Goal: Task Accomplishment & Management: Complete application form

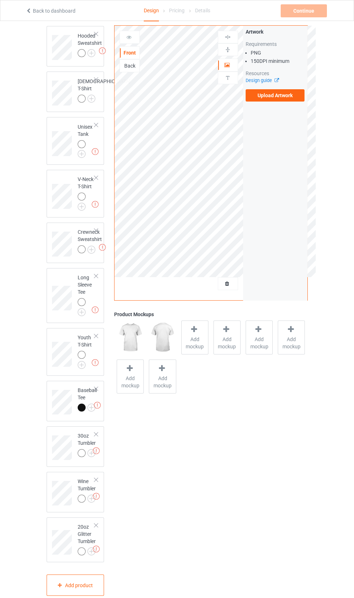
scroll to position [189, 0]
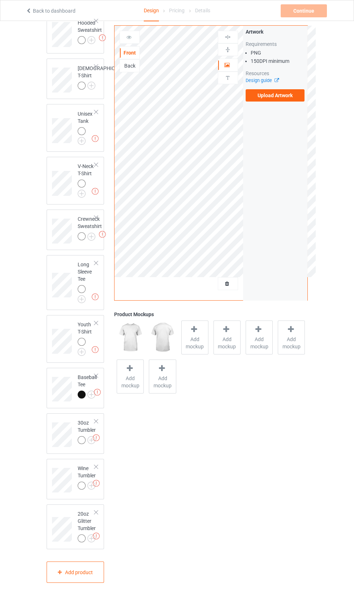
click at [262, 99] on label "Upload Artwork" at bounding box center [275, 95] width 59 height 12
click at [0, 0] on input "Upload Artwork" at bounding box center [0, 0] width 0 height 0
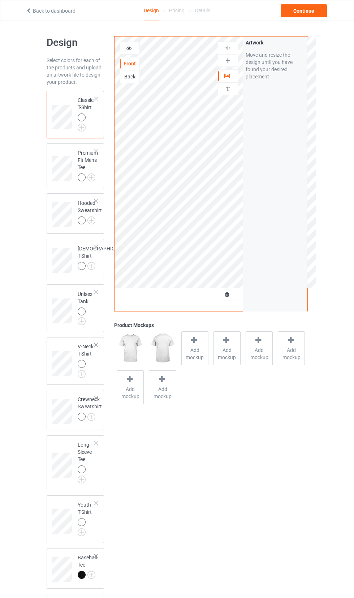
click at [0, 0] on img at bounding box center [0, 0] width 0 height 0
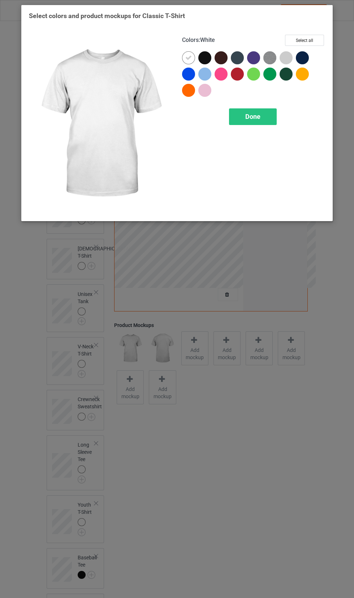
click at [202, 60] on div at bounding box center [204, 57] width 13 height 13
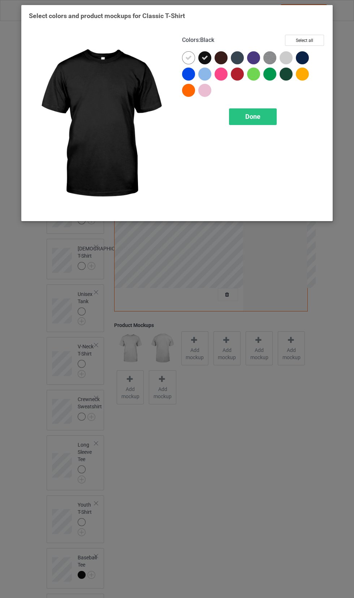
click at [191, 60] on icon at bounding box center [188, 58] width 7 height 7
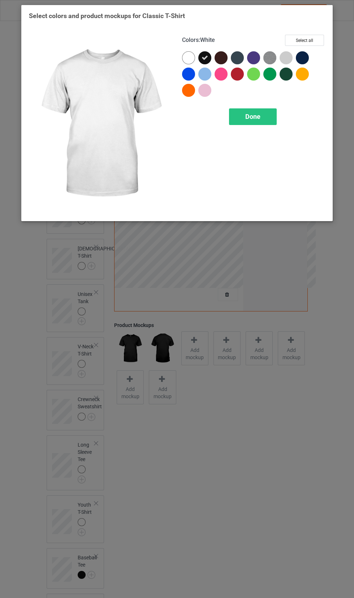
click at [225, 58] on div at bounding box center [221, 57] width 13 height 13
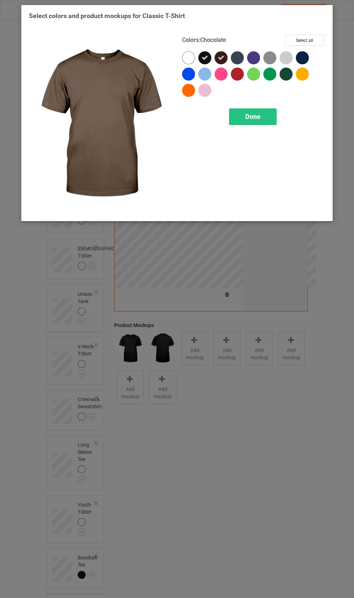
click at [306, 56] on div at bounding box center [302, 57] width 13 height 13
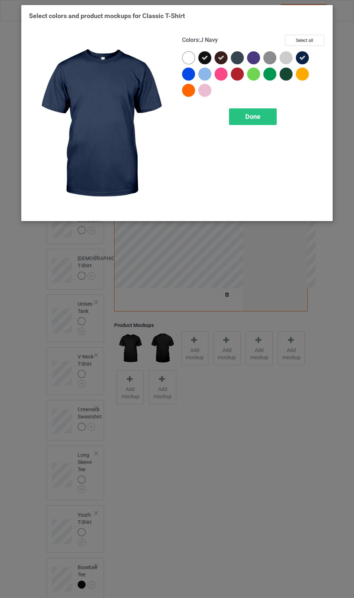
click at [272, 55] on img at bounding box center [269, 57] width 13 height 13
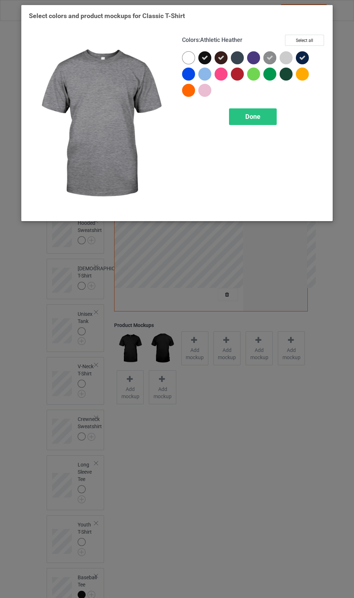
click at [252, 58] on div at bounding box center [253, 57] width 13 height 13
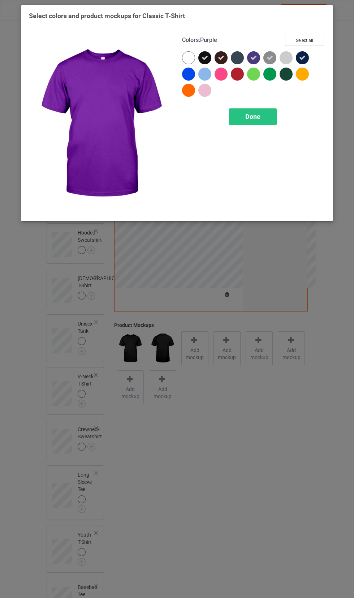
click at [236, 57] on div at bounding box center [237, 57] width 13 height 13
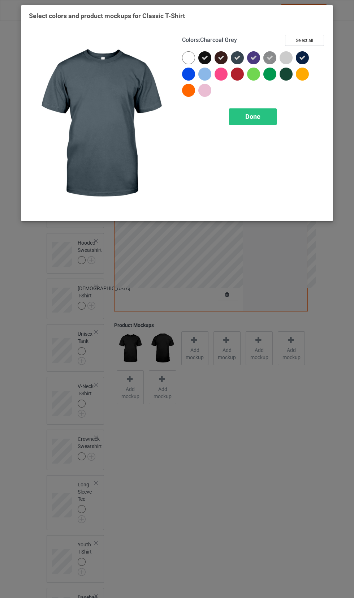
click at [288, 77] on div at bounding box center [286, 74] width 13 height 13
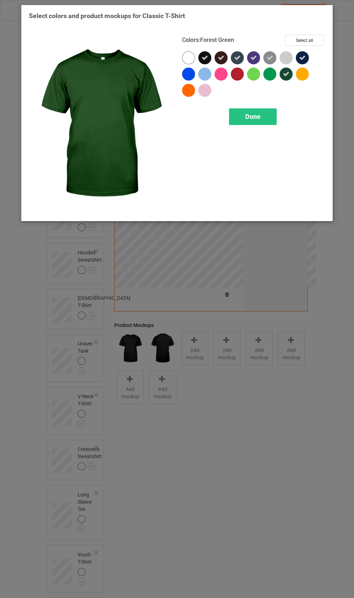
click at [193, 75] on div at bounding box center [188, 74] width 13 height 13
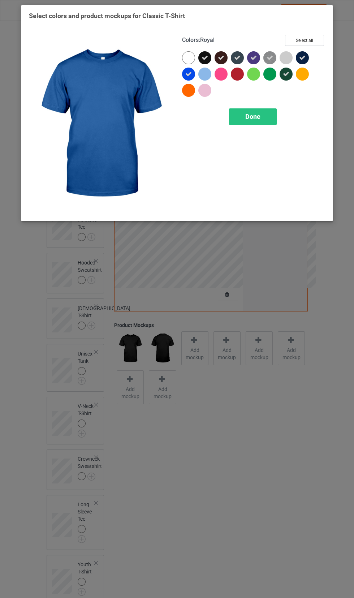
click at [264, 115] on div "Done" at bounding box center [253, 116] width 48 height 17
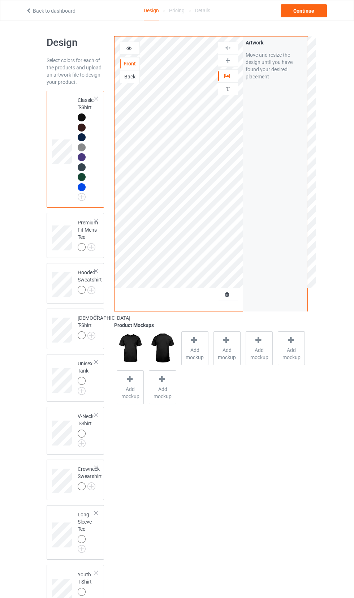
click at [0, 0] on img at bounding box center [0, 0] width 0 height 0
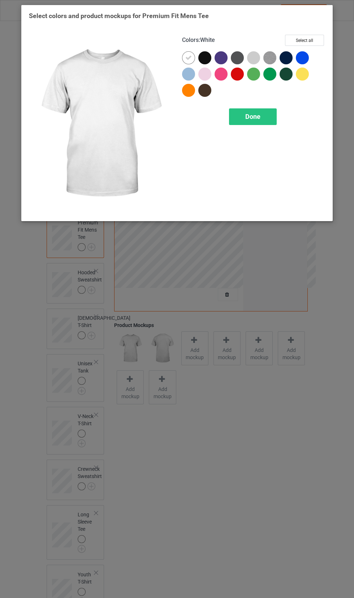
click at [202, 61] on div at bounding box center [204, 57] width 13 height 13
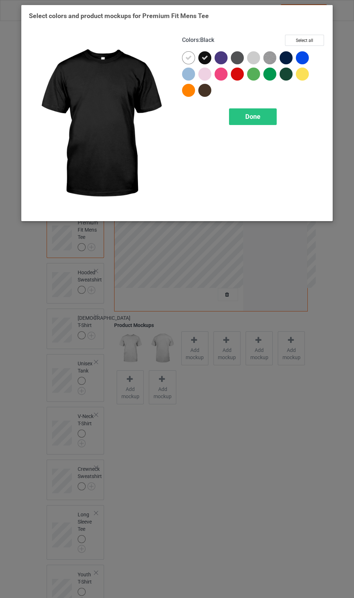
click at [271, 58] on img at bounding box center [269, 57] width 13 height 13
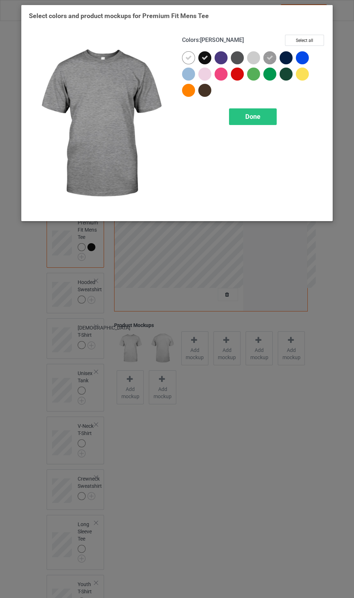
click at [259, 56] on div at bounding box center [253, 57] width 13 height 13
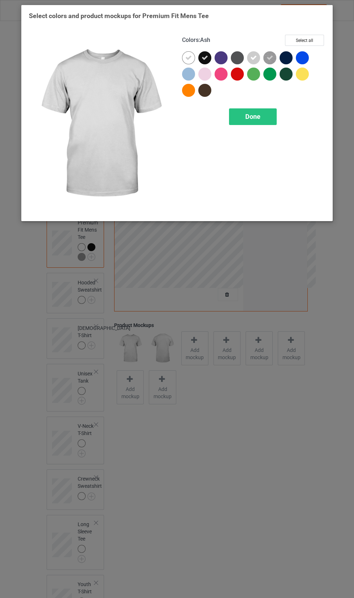
click at [241, 56] on div at bounding box center [237, 57] width 13 height 13
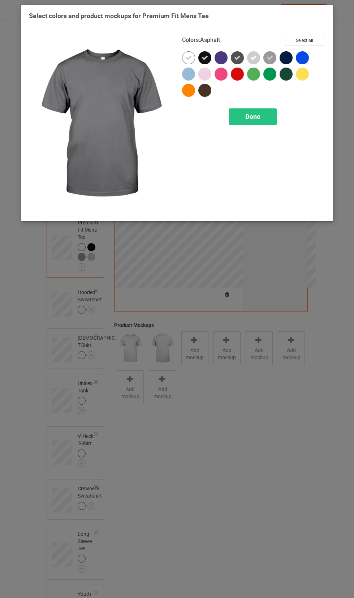
click at [207, 93] on div at bounding box center [204, 90] width 13 height 13
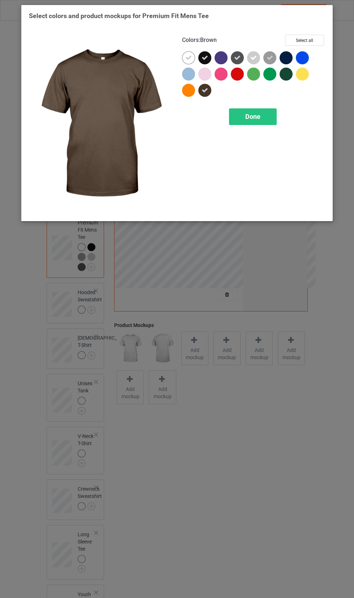
click at [288, 59] on div at bounding box center [286, 57] width 13 height 13
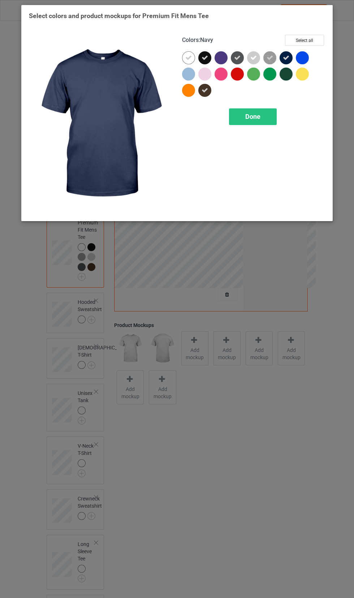
click at [265, 117] on div "Done" at bounding box center [253, 116] width 48 height 17
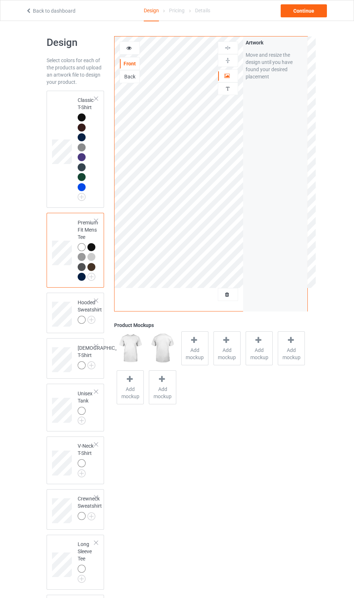
click at [0, 0] on img at bounding box center [0, 0] width 0 height 0
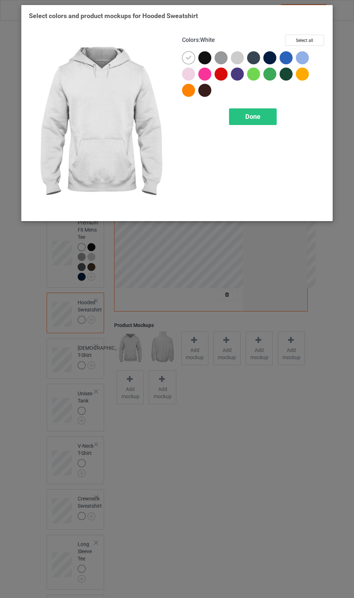
click at [207, 59] on div at bounding box center [204, 57] width 13 height 13
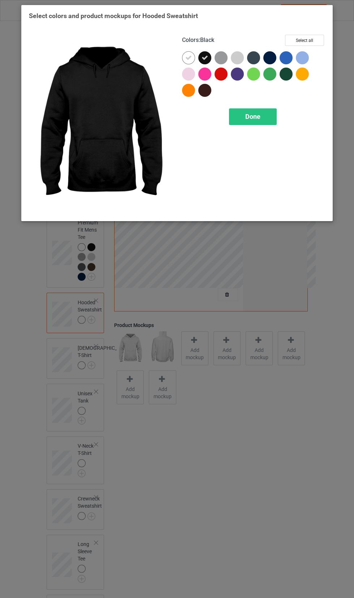
click at [223, 62] on div at bounding box center [221, 57] width 13 height 13
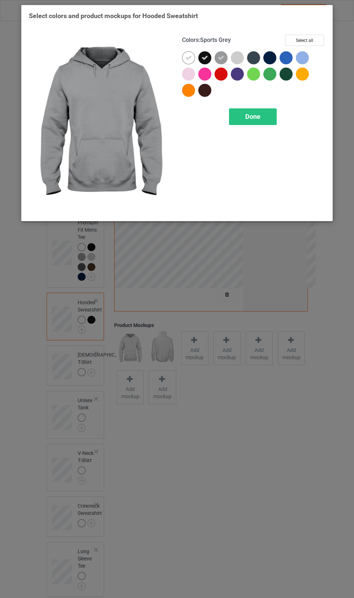
click at [242, 58] on div at bounding box center [237, 57] width 13 height 13
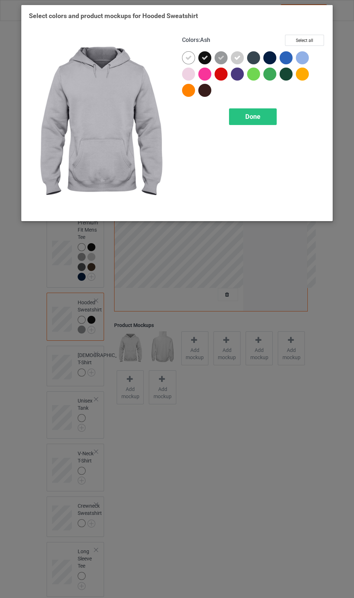
click at [238, 56] on icon at bounding box center [237, 58] width 7 height 7
click at [253, 60] on div at bounding box center [253, 57] width 13 height 13
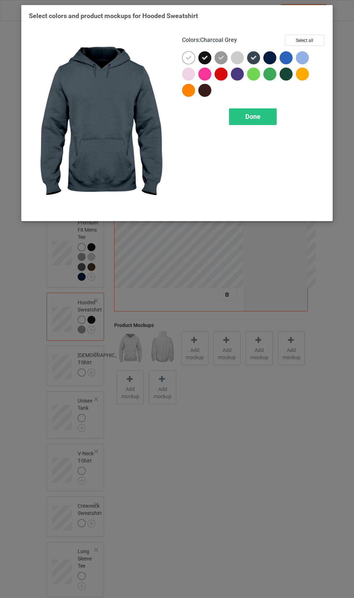
click at [273, 55] on div at bounding box center [269, 57] width 13 height 13
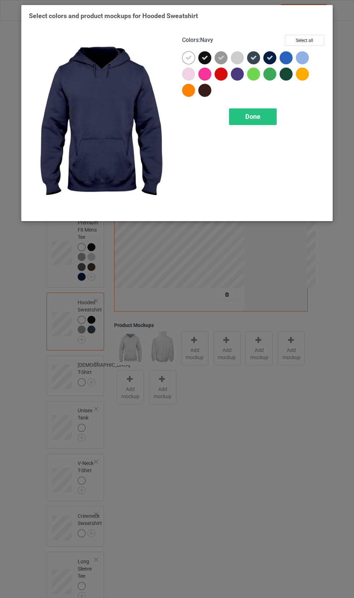
click at [287, 74] on div at bounding box center [286, 74] width 13 height 13
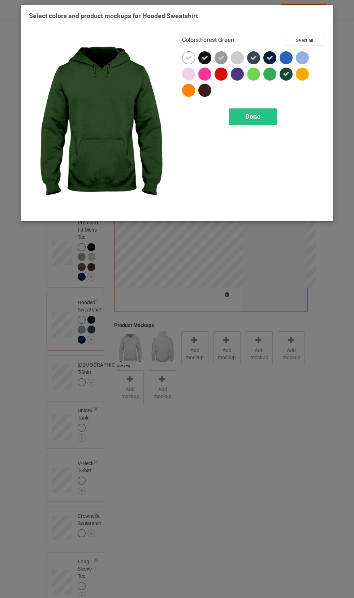
click at [210, 95] on div at bounding box center [206, 92] width 16 height 16
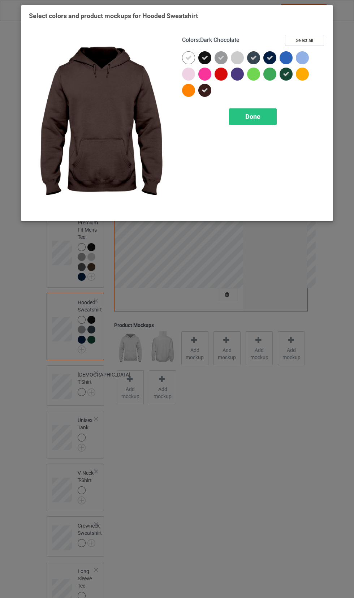
click at [247, 121] on div "Done" at bounding box center [253, 116] width 48 height 17
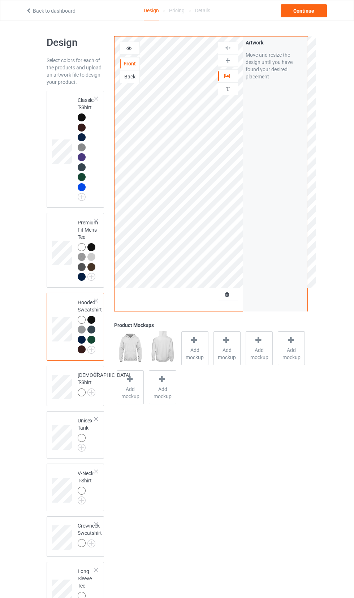
click at [0, 0] on img at bounding box center [0, 0] width 0 height 0
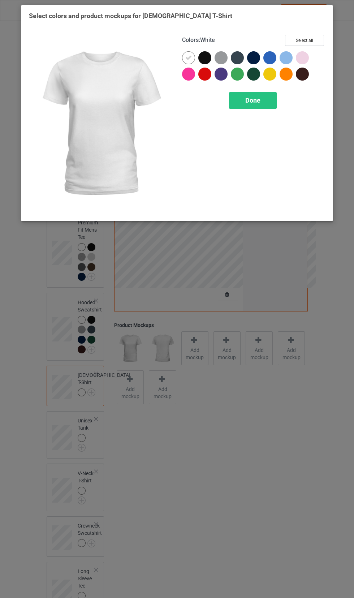
click at [208, 58] on div at bounding box center [204, 57] width 13 height 13
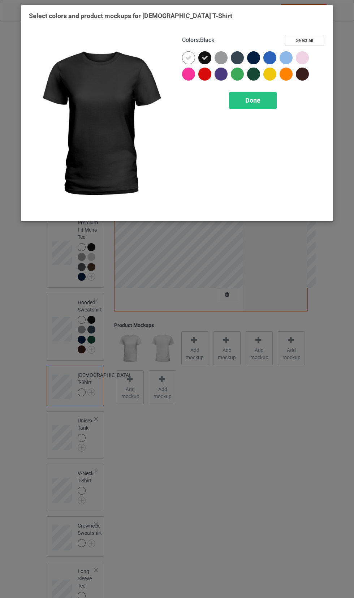
click at [253, 58] on div at bounding box center [253, 57] width 13 height 13
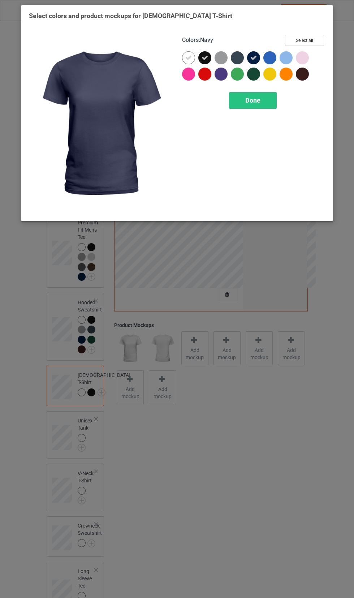
click at [298, 79] on div at bounding box center [304, 76] width 16 height 16
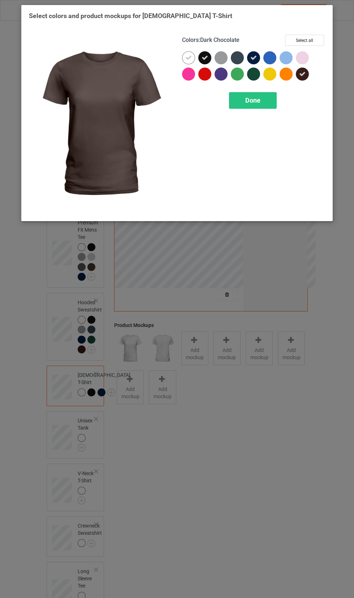
click at [237, 59] on div at bounding box center [237, 57] width 13 height 13
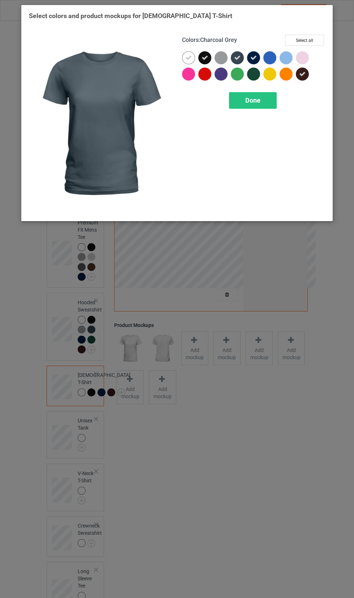
click at [263, 97] on div "Done" at bounding box center [253, 100] width 48 height 17
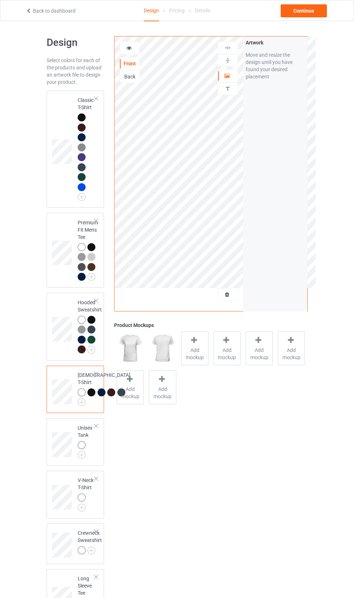
click at [85, 451] on div at bounding box center [83, 446] width 10 height 10
click at [0, 0] on img at bounding box center [0, 0] width 0 height 0
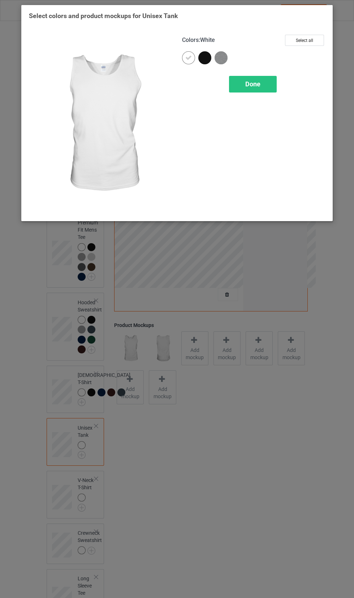
click at [206, 61] on div at bounding box center [204, 57] width 13 height 13
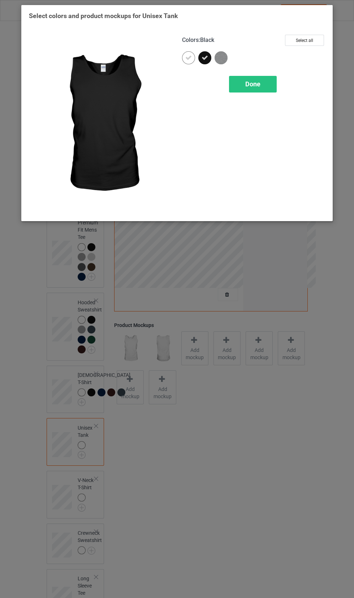
click at [254, 84] on span "Done" at bounding box center [252, 84] width 15 height 8
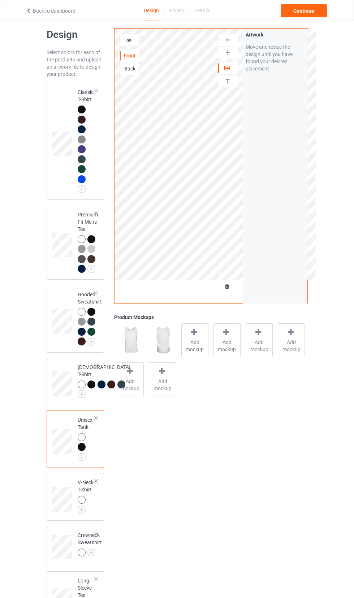
scroll to position [27, 0]
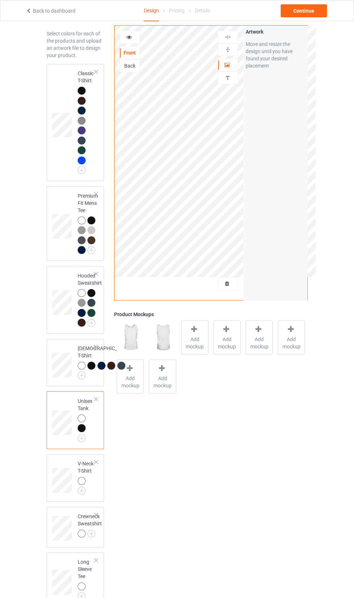
click at [0, 0] on img at bounding box center [0, 0] width 0 height 0
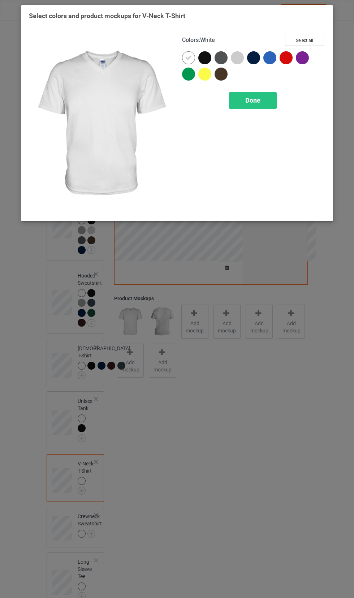
click at [208, 59] on div at bounding box center [204, 57] width 13 height 13
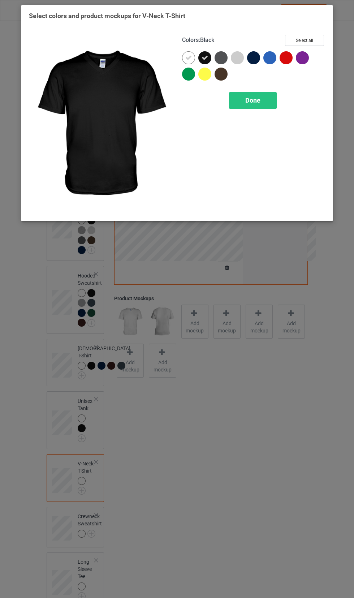
click at [230, 78] on div at bounding box center [223, 76] width 16 height 16
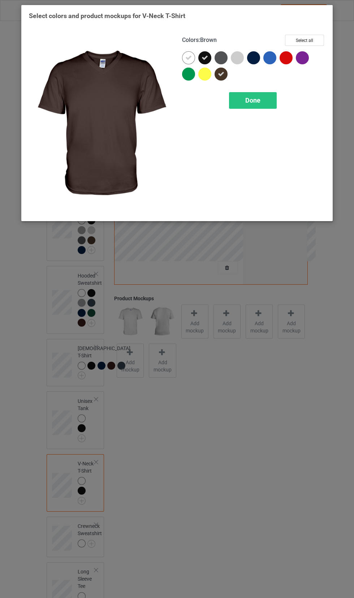
click at [222, 58] on div at bounding box center [221, 57] width 13 height 13
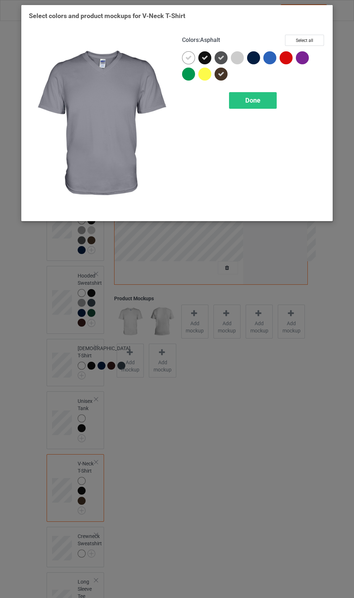
click at [258, 59] on div at bounding box center [253, 57] width 13 height 13
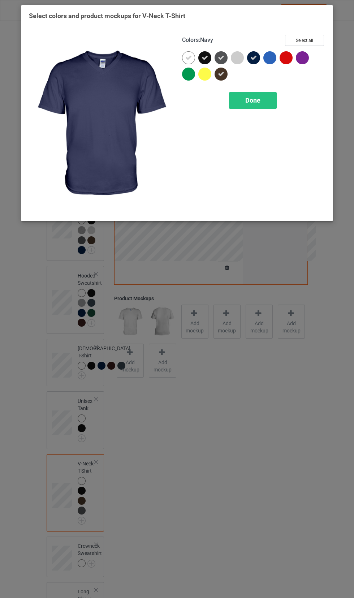
click at [264, 100] on div "Done" at bounding box center [253, 100] width 48 height 17
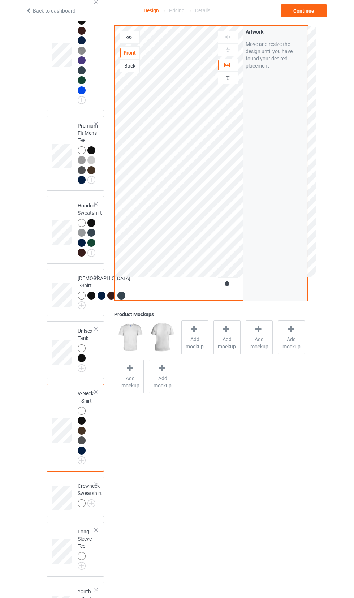
scroll to position [121, 0]
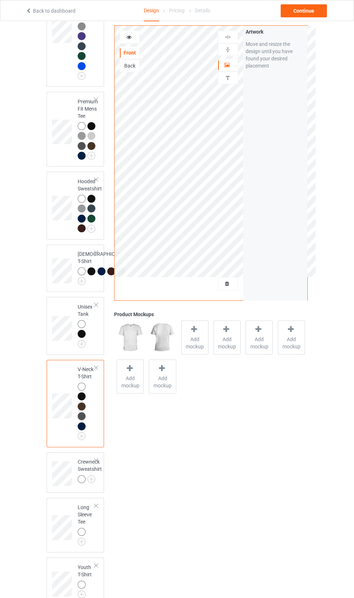
click at [0, 0] on img at bounding box center [0, 0] width 0 height 0
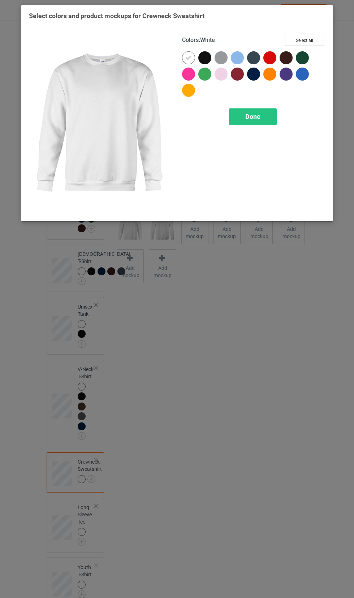
click at [205, 59] on div at bounding box center [204, 57] width 13 height 13
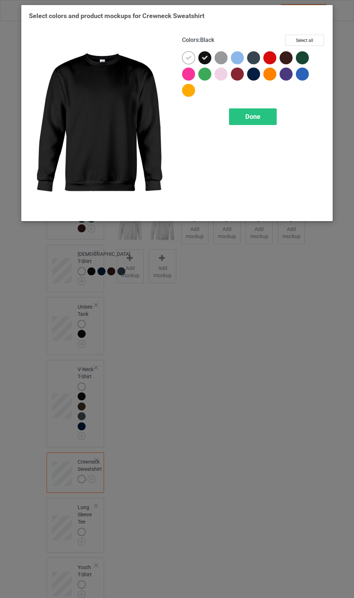
click at [253, 77] on div at bounding box center [253, 74] width 13 height 13
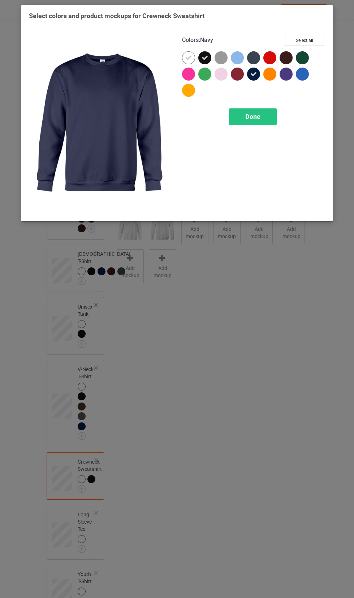
click at [251, 54] on div at bounding box center [253, 57] width 13 height 13
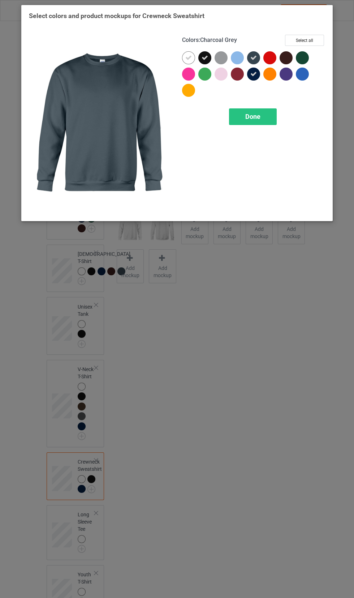
click at [286, 63] on div at bounding box center [286, 57] width 13 height 13
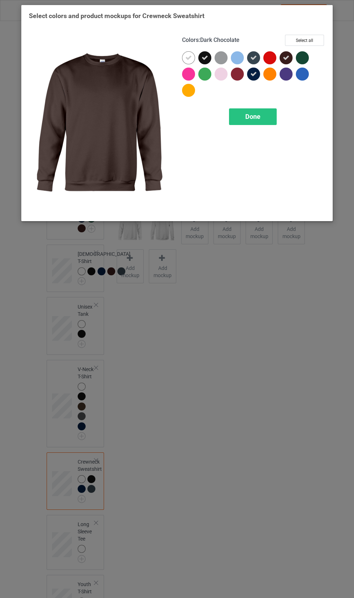
click at [271, 118] on div "Done" at bounding box center [253, 116] width 48 height 17
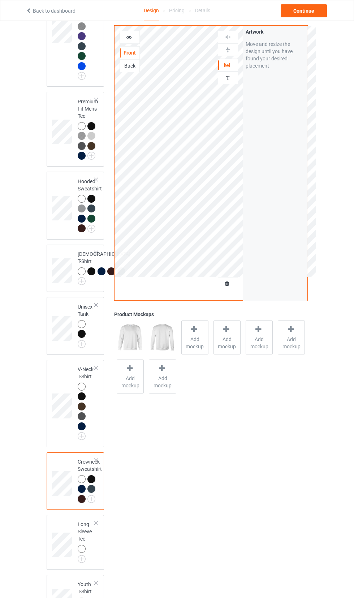
click at [85, 555] on div at bounding box center [83, 550] width 10 height 10
click at [0, 0] on img at bounding box center [0, 0] width 0 height 0
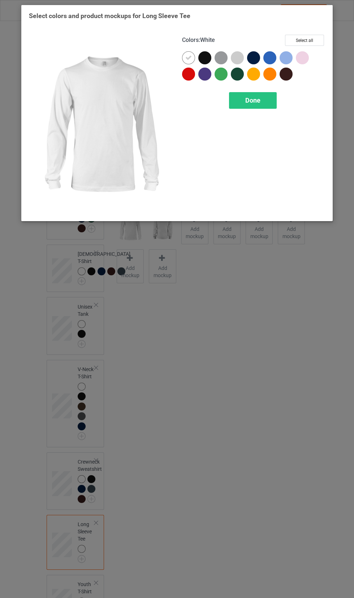
click at [208, 59] on div at bounding box center [204, 57] width 13 height 13
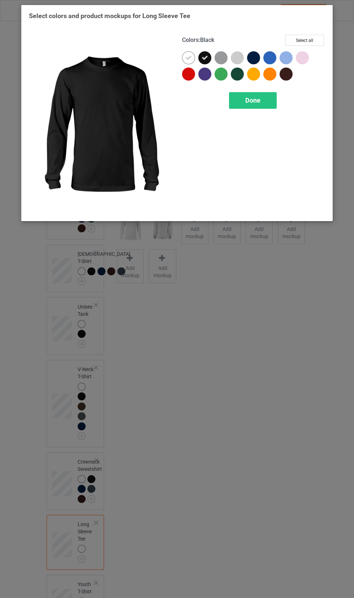
click at [186, 77] on div at bounding box center [188, 74] width 13 height 13
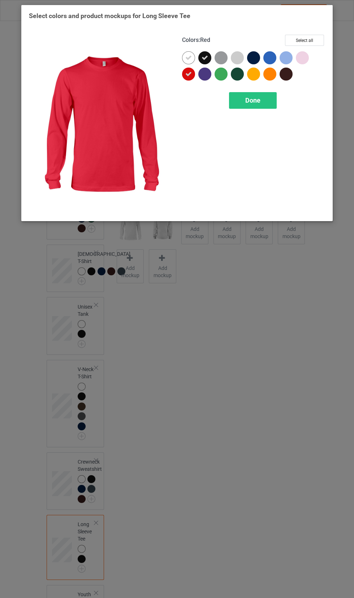
click at [285, 78] on div at bounding box center [286, 74] width 13 height 13
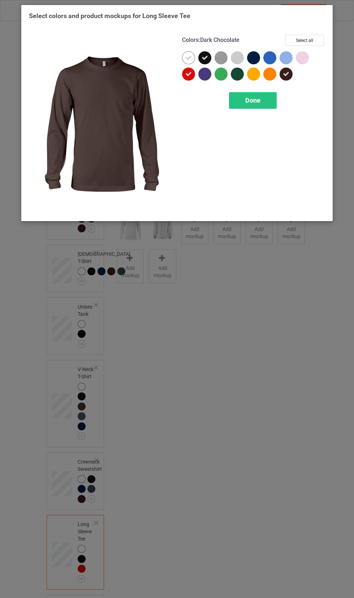
click at [258, 59] on div at bounding box center [253, 57] width 13 height 13
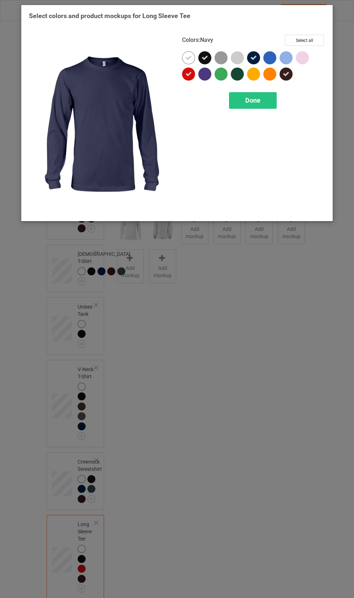
click at [258, 96] on div "Done" at bounding box center [253, 100] width 48 height 17
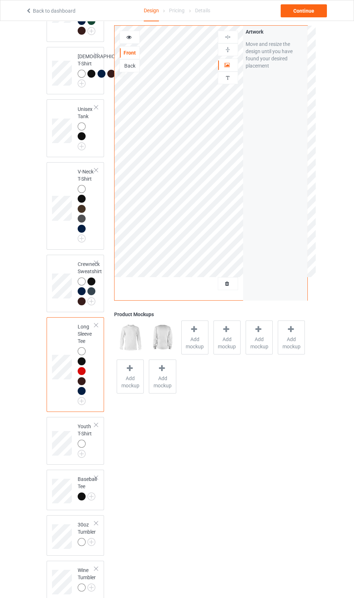
scroll to position [320, 0]
click at [83, 446] on div at bounding box center [82, 442] width 8 height 8
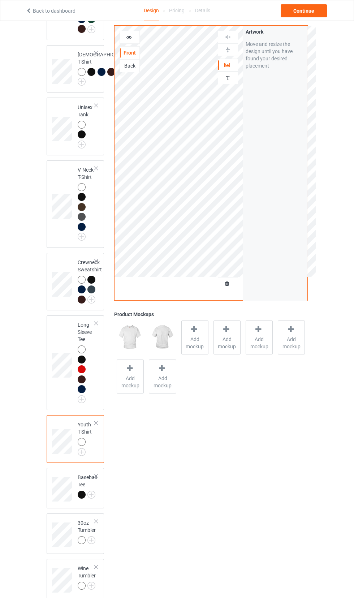
click at [0, 0] on img at bounding box center [0, 0] width 0 height 0
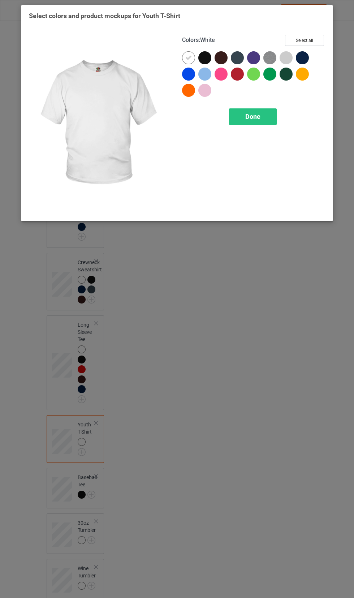
click at [210, 61] on div at bounding box center [204, 57] width 13 height 13
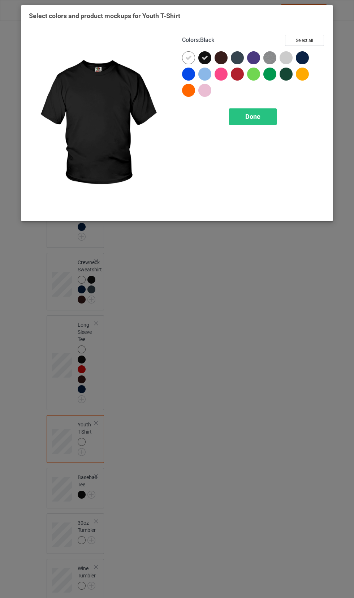
click at [224, 57] on div at bounding box center [221, 57] width 13 height 13
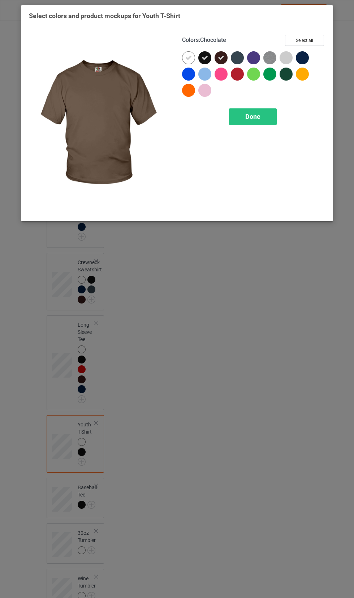
click at [238, 56] on div at bounding box center [237, 57] width 13 height 13
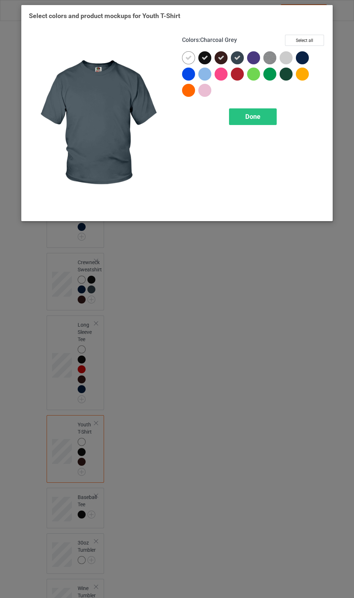
click at [304, 56] on div at bounding box center [302, 57] width 13 height 13
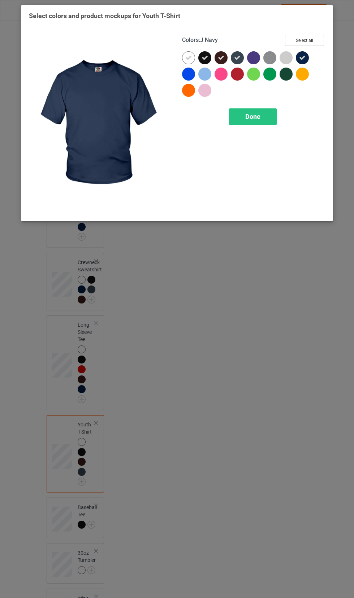
click at [289, 81] on div at bounding box center [288, 76] width 16 height 16
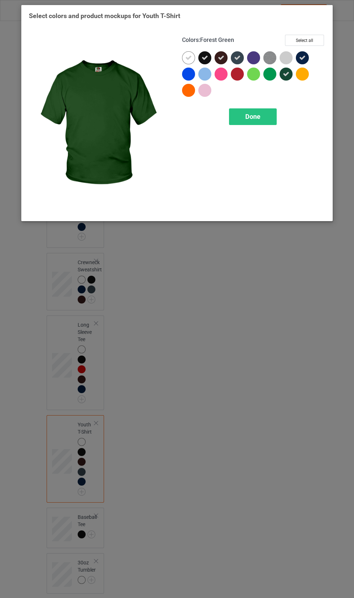
click at [189, 93] on div at bounding box center [188, 90] width 13 height 13
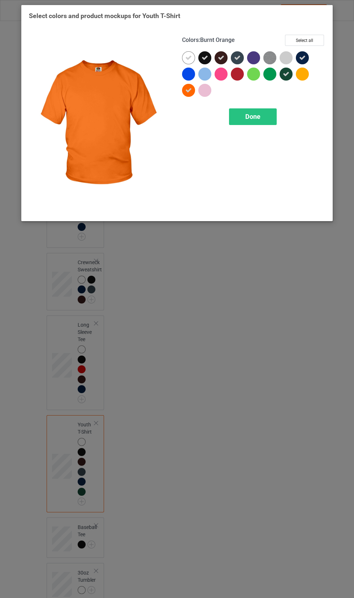
click at [222, 74] on div at bounding box center [221, 74] width 13 height 13
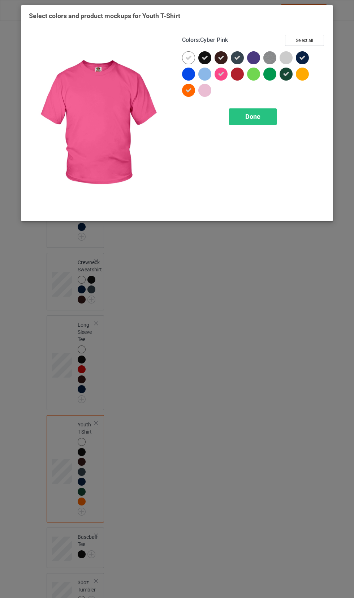
click at [186, 74] on div at bounding box center [188, 74] width 13 height 13
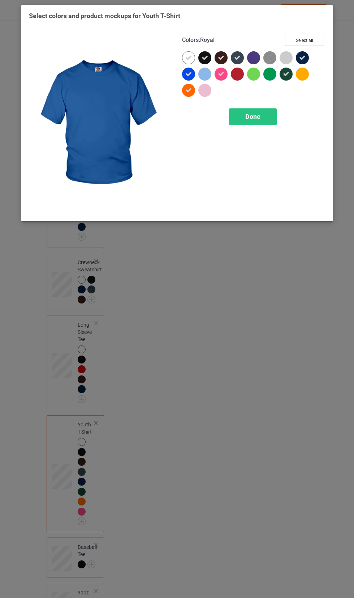
click at [305, 81] on div at bounding box center [304, 76] width 16 height 16
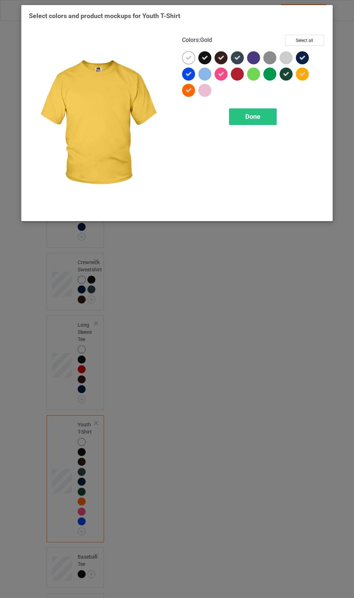
click at [260, 116] on span "Done" at bounding box center [252, 117] width 15 height 8
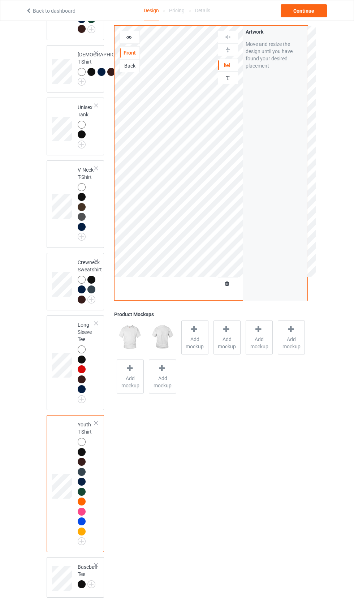
scroll to position [477, 0]
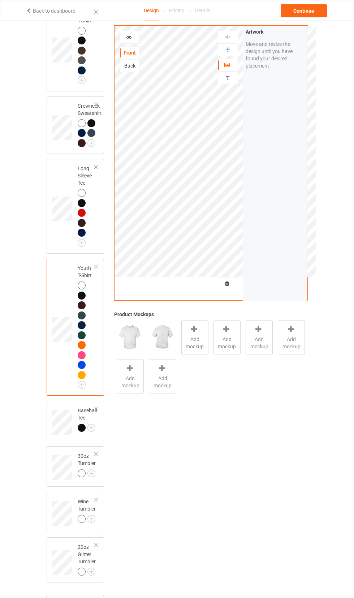
click at [0, 0] on img at bounding box center [0, 0] width 0 height 0
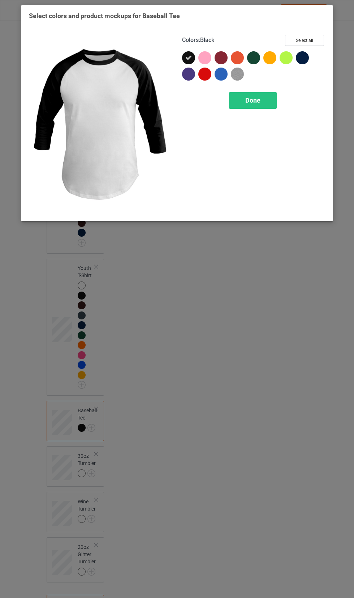
click at [298, 59] on div at bounding box center [302, 57] width 13 height 13
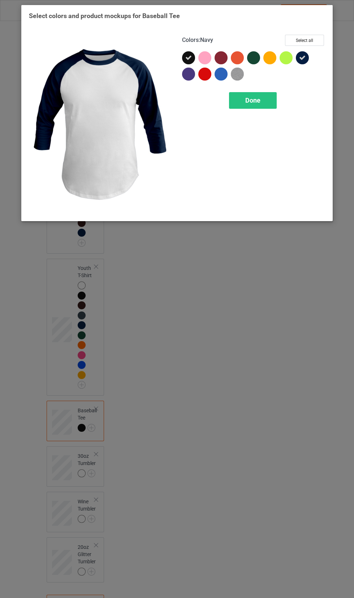
click at [236, 77] on img at bounding box center [237, 74] width 13 height 13
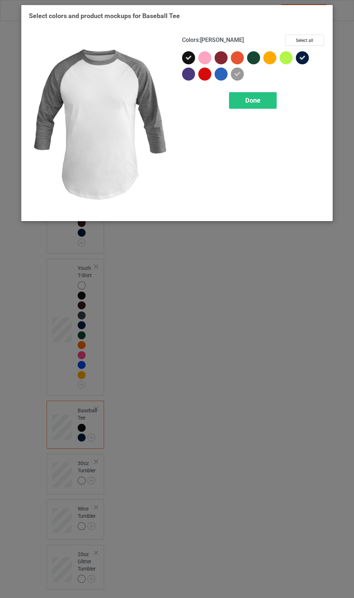
click at [252, 100] on span "Done" at bounding box center [252, 100] width 15 height 8
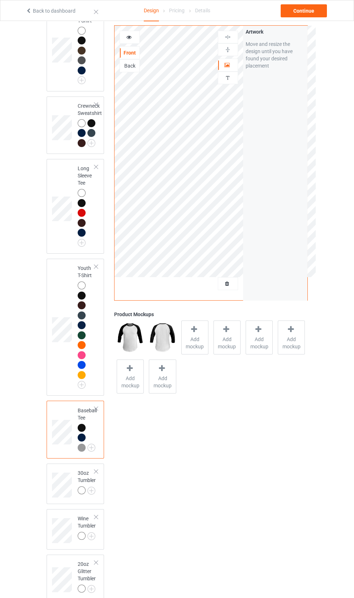
scroll to position [514, 0]
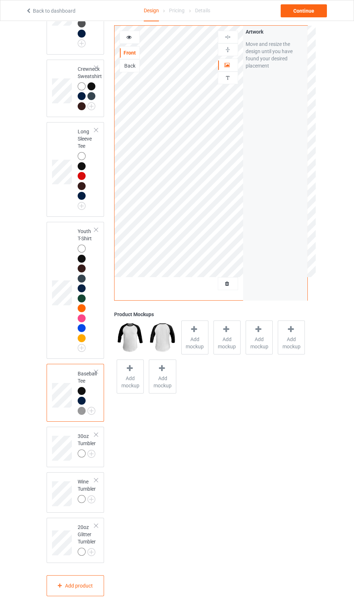
click at [0, 0] on img at bounding box center [0, 0] width 0 height 0
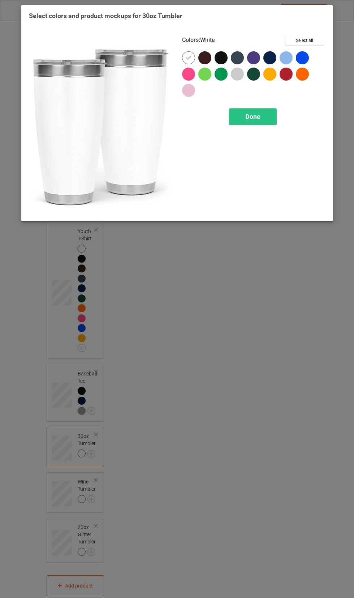
click at [217, 59] on div at bounding box center [221, 57] width 13 height 13
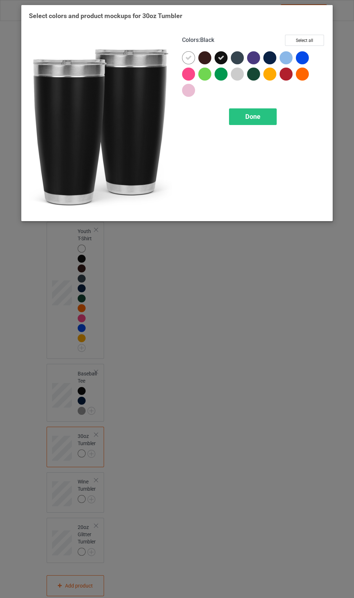
click at [190, 56] on icon at bounding box center [188, 58] width 7 height 7
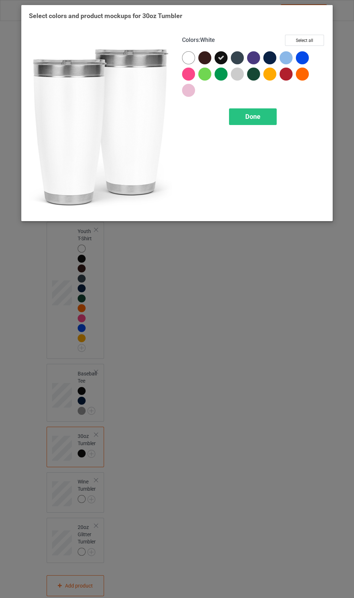
click at [271, 58] on div at bounding box center [269, 57] width 13 height 13
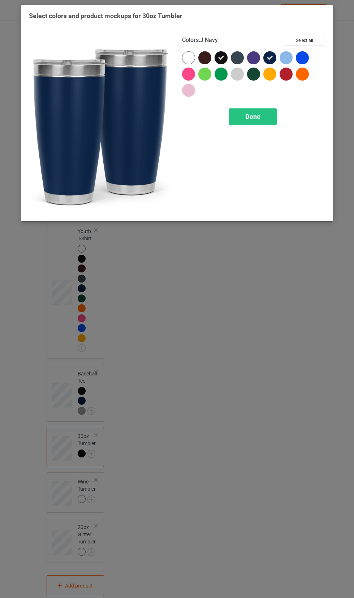
click at [264, 119] on div "Done" at bounding box center [253, 116] width 48 height 17
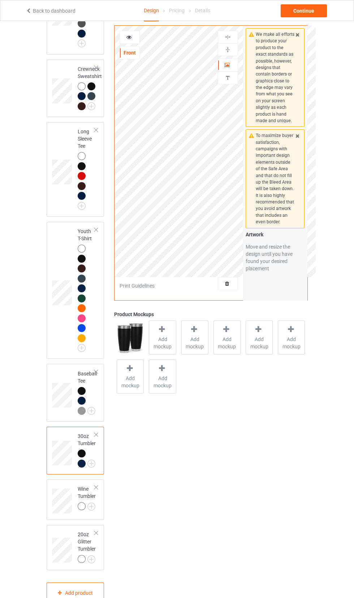
click at [0, 0] on img at bounding box center [0, 0] width 0 height 0
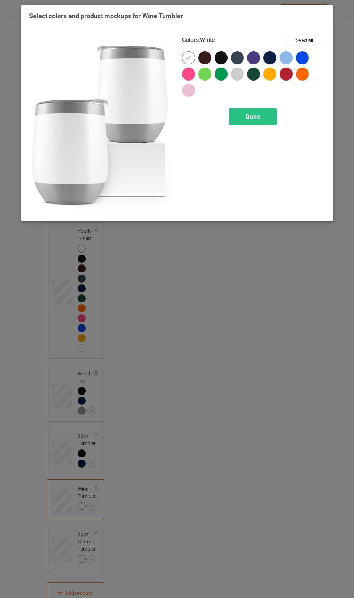
click at [198, 320] on div "Select colors and product mockups for Wine Tumbler Colors : White Select all Do…" at bounding box center [177, 299] width 354 height 598
click at [210, 57] on div at bounding box center [204, 57] width 13 height 13
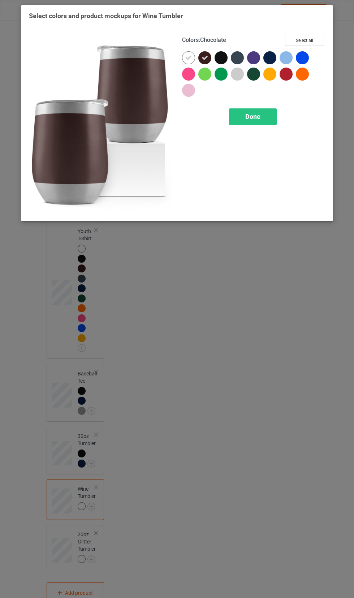
click at [217, 59] on div at bounding box center [221, 57] width 13 height 13
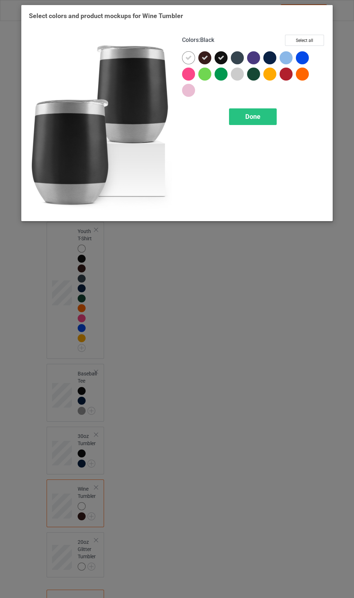
click at [267, 56] on div at bounding box center [269, 57] width 13 height 13
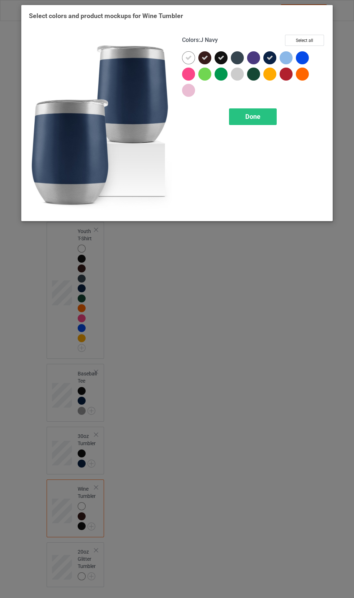
click at [189, 56] on icon at bounding box center [188, 58] width 7 height 7
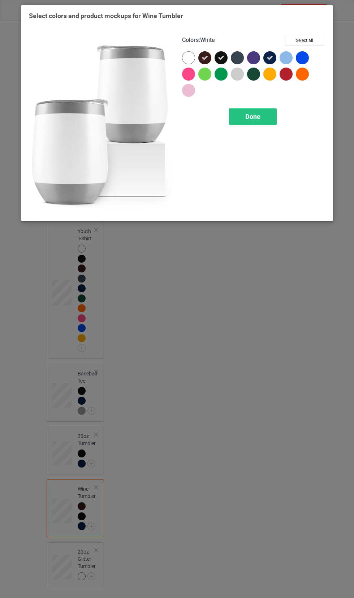
click at [255, 119] on span "Done" at bounding box center [252, 117] width 15 height 8
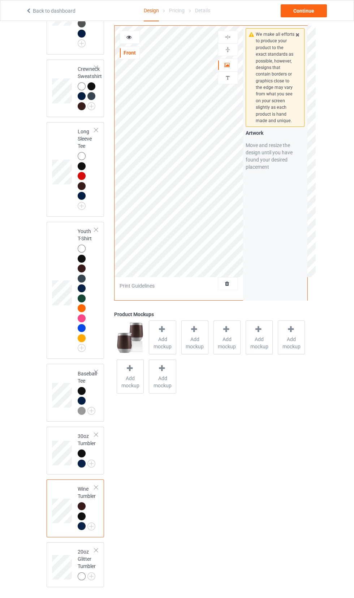
click at [0, 0] on img at bounding box center [0, 0] width 0 height 0
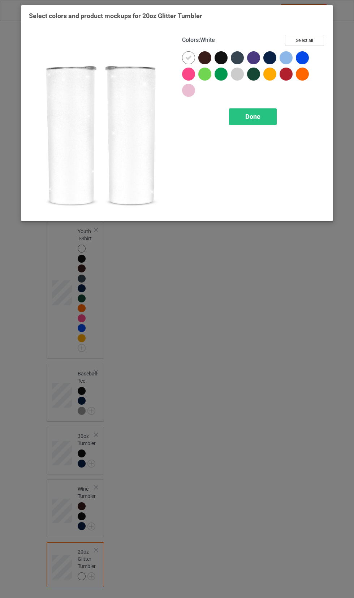
click at [205, 63] on div at bounding box center [204, 57] width 13 height 13
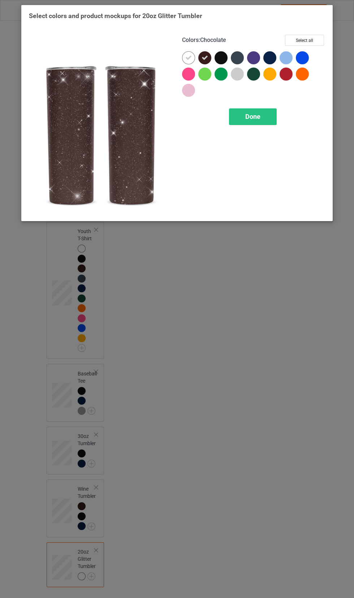
click at [217, 59] on div at bounding box center [221, 57] width 13 height 13
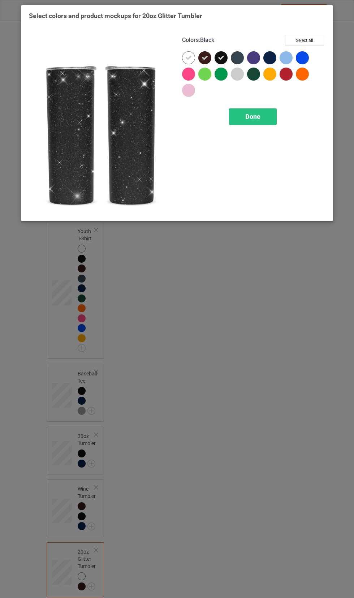
click at [258, 59] on div at bounding box center [253, 57] width 13 height 13
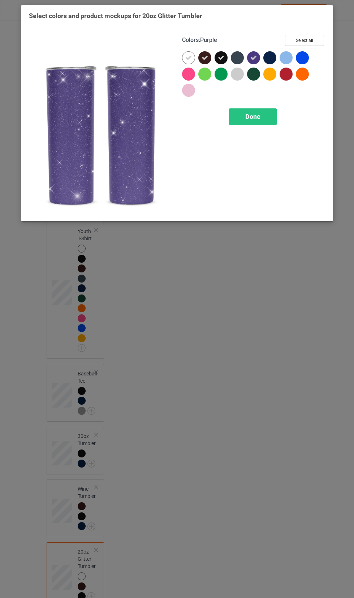
click at [273, 59] on div at bounding box center [269, 57] width 13 height 13
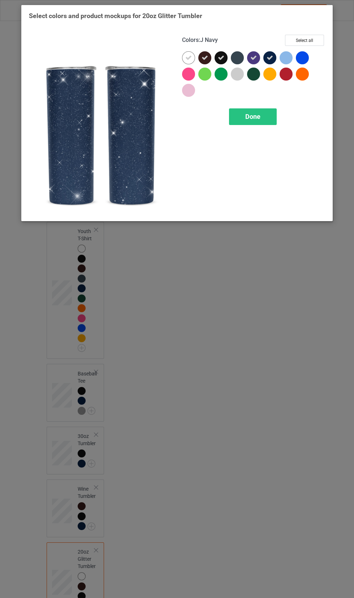
click at [240, 60] on div at bounding box center [237, 57] width 13 height 13
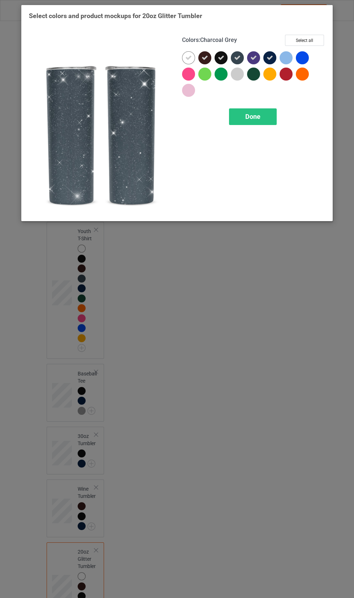
click at [191, 59] on icon at bounding box center [188, 58] width 7 height 7
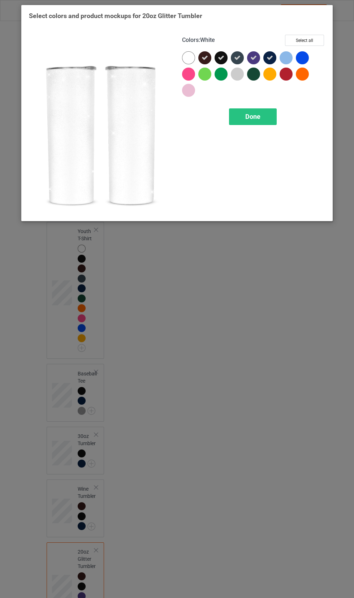
click at [257, 119] on span "Done" at bounding box center [252, 117] width 15 height 8
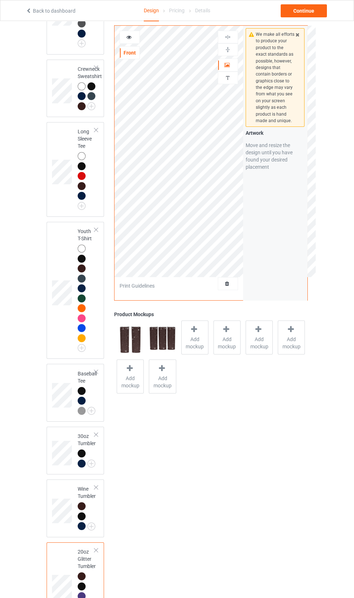
scroll to position [503, 0]
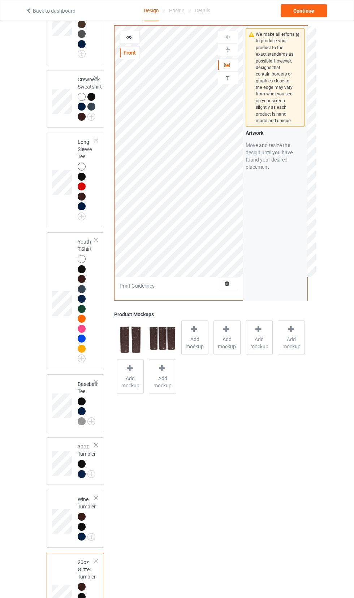
click at [80, 353] on div at bounding box center [82, 349] width 8 height 8
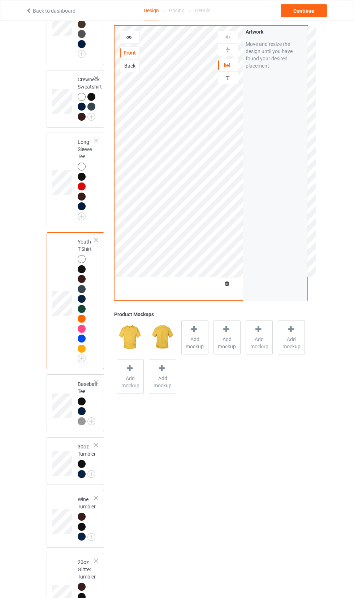
click at [0, 0] on img at bounding box center [0, 0] width 0 height 0
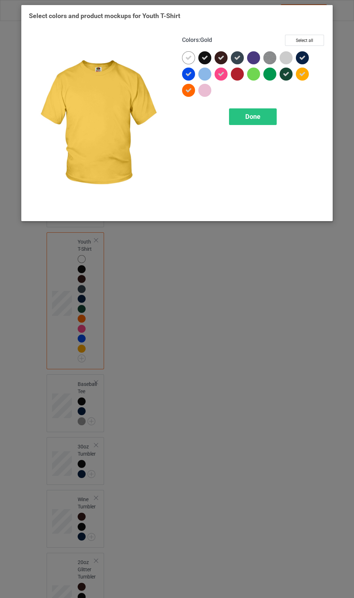
click at [188, 57] on icon at bounding box center [188, 58] width 7 height 7
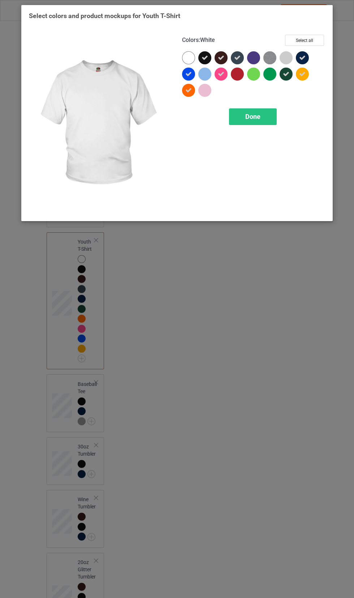
click at [257, 116] on span "Done" at bounding box center [252, 117] width 15 height 8
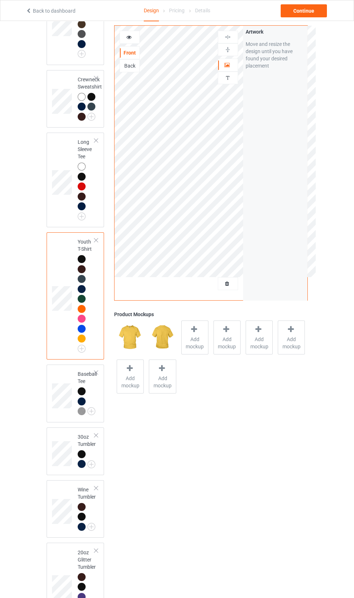
click at [0, 0] on img at bounding box center [0, 0] width 0 height 0
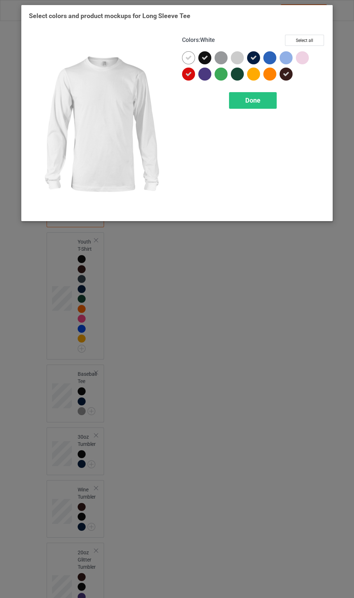
click at [188, 73] on icon at bounding box center [188, 74] width 7 height 7
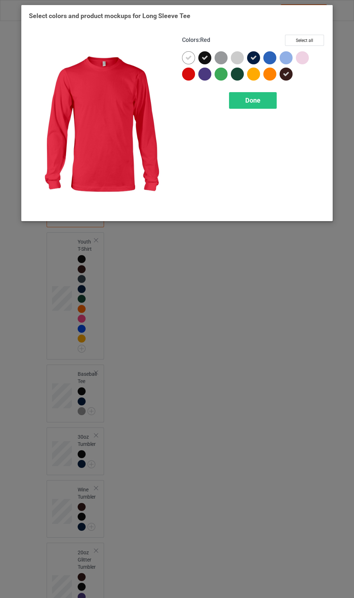
click at [190, 77] on div at bounding box center [188, 74] width 13 height 13
click at [186, 57] on icon at bounding box center [188, 58] width 7 height 7
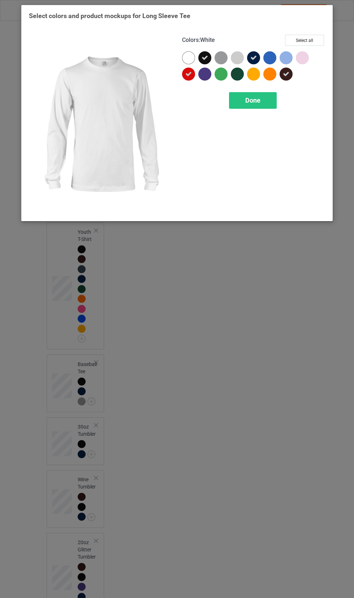
click at [253, 100] on span "Done" at bounding box center [252, 100] width 15 height 8
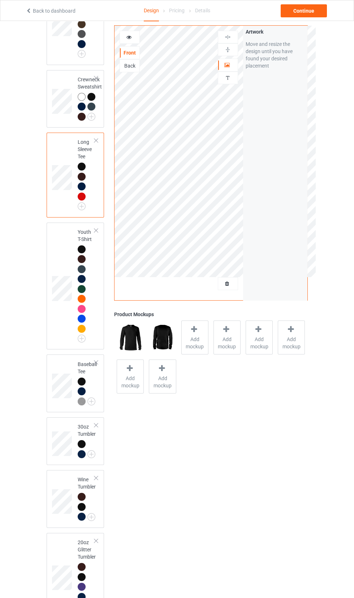
click at [0, 0] on img at bounding box center [0, 0] width 0 height 0
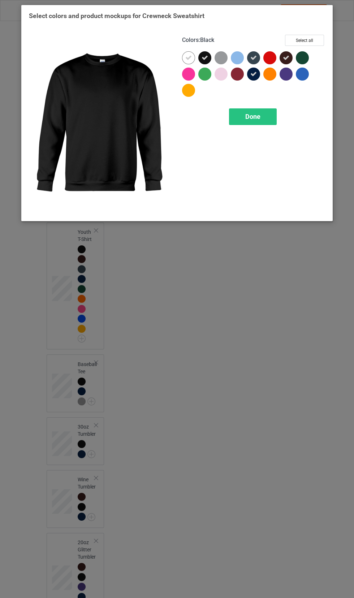
click at [188, 56] on icon at bounding box center [188, 58] width 7 height 7
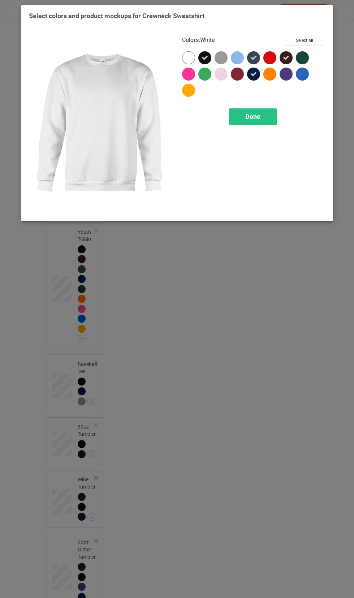
click at [189, 95] on div at bounding box center [188, 90] width 13 height 13
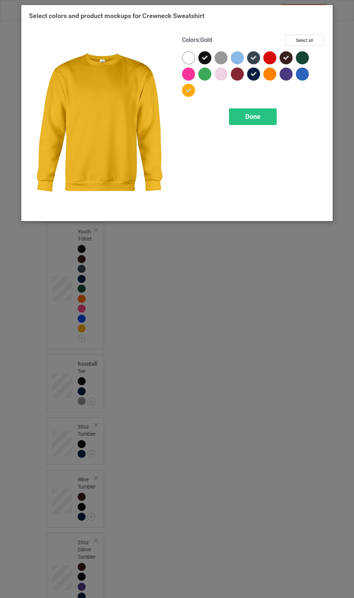
click at [191, 78] on div at bounding box center [188, 74] width 13 height 13
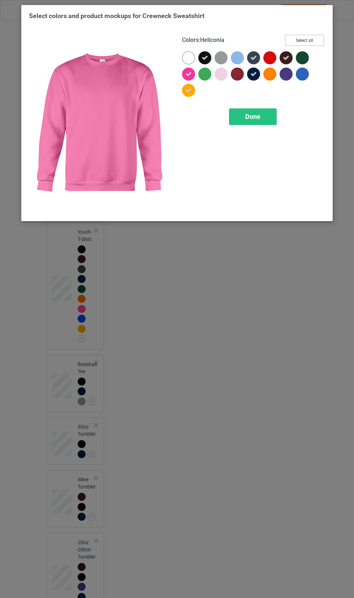
click at [309, 42] on button "Select all" at bounding box center [304, 40] width 39 height 11
click at [190, 61] on icon at bounding box center [188, 58] width 7 height 7
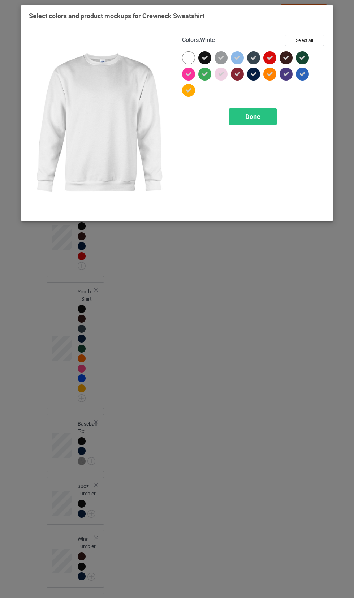
click at [221, 57] on icon at bounding box center [221, 58] width 7 height 7
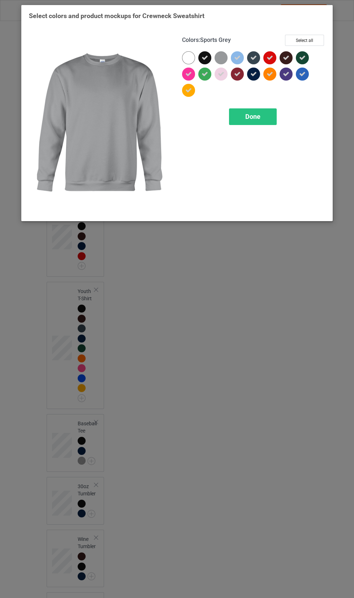
click at [221, 74] on icon at bounding box center [221, 74] width 7 height 7
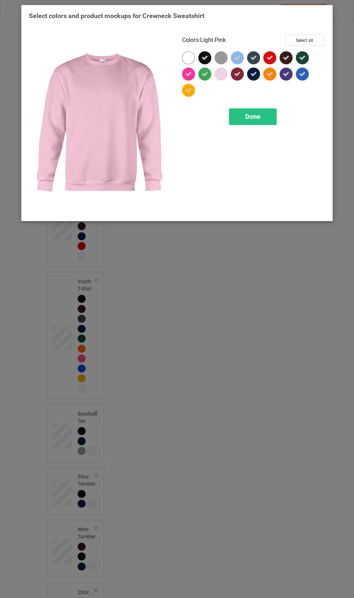
click at [256, 117] on span "Done" at bounding box center [252, 117] width 15 height 8
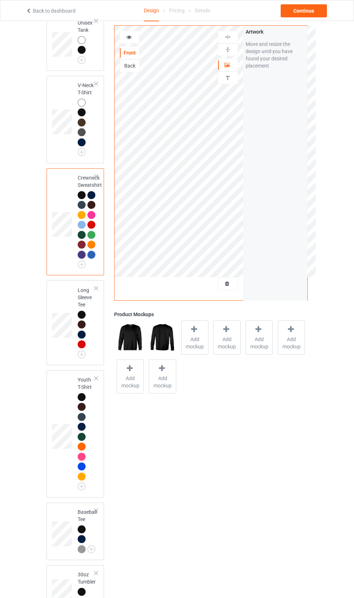
scroll to position [402, 0]
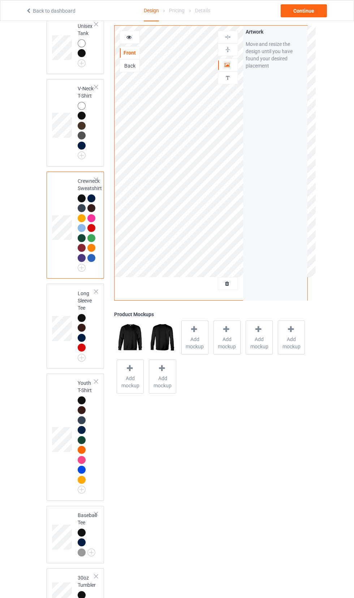
click at [86, 152] on div at bounding box center [83, 147] width 10 height 10
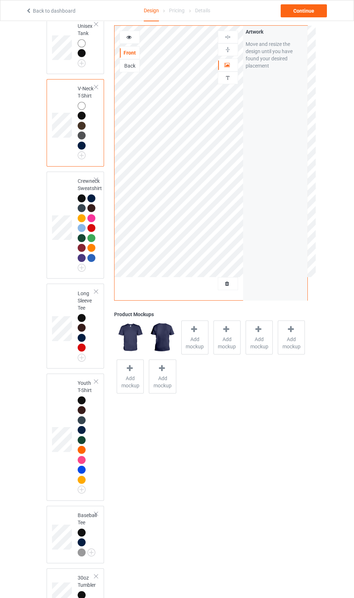
click at [0, 0] on img at bounding box center [0, 0] width 0 height 0
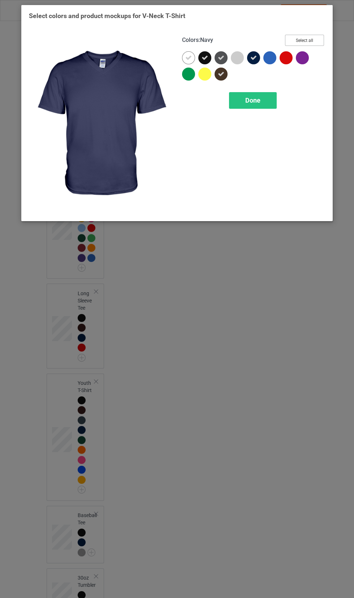
click at [311, 36] on button "Select all" at bounding box center [304, 40] width 39 height 11
click at [188, 57] on icon at bounding box center [188, 58] width 7 height 7
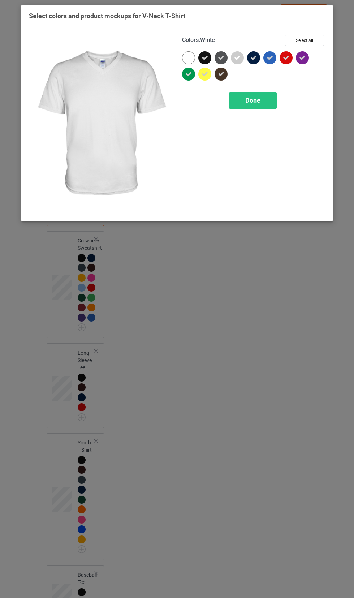
click at [237, 57] on icon at bounding box center [237, 58] width 7 height 7
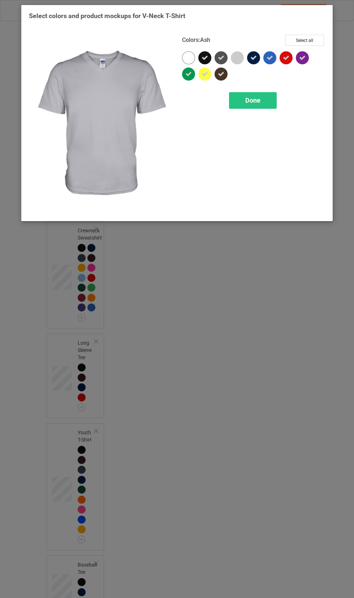
click at [221, 57] on icon at bounding box center [221, 58] width 7 height 7
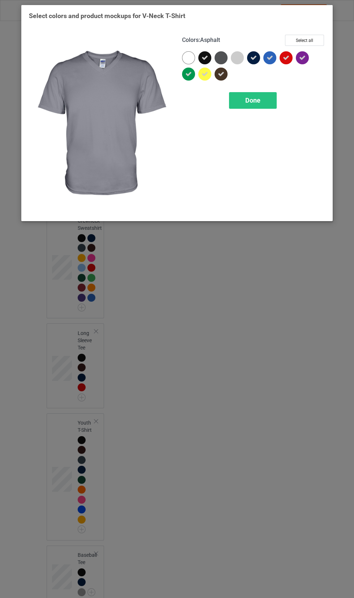
click at [257, 101] on span "Done" at bounding box center [252, 100] width 15 height 8
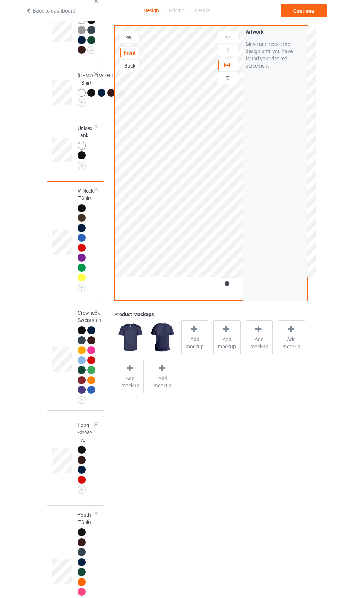
scroll to position [293, 0]
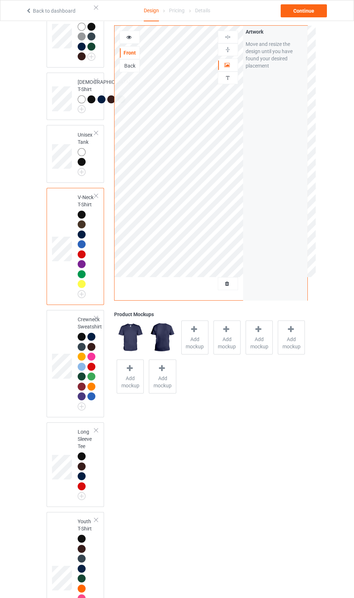
click at [0, 0] on img at bounding box center [0, 0] width 0 height 0
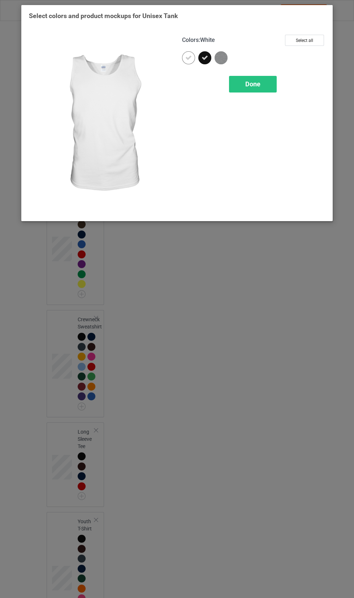
click at [188, 57] on icon at bounding box center [188, 58] width 7 height 7
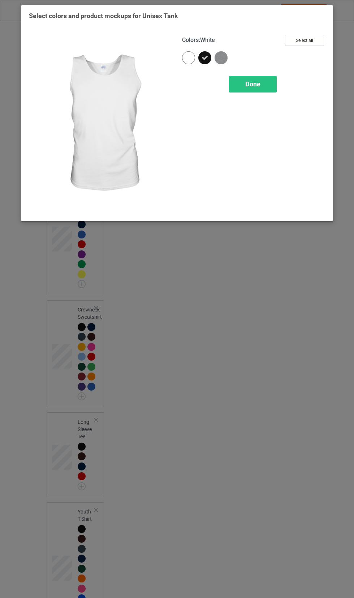
click at [244, 87] on div "Done" at bounding box center [253, 84] width 48 height 17
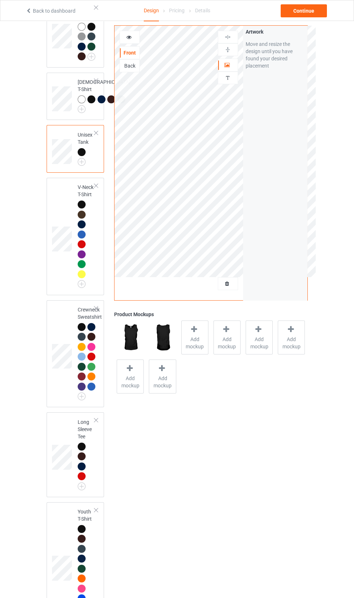
scroll to position [252, 0]
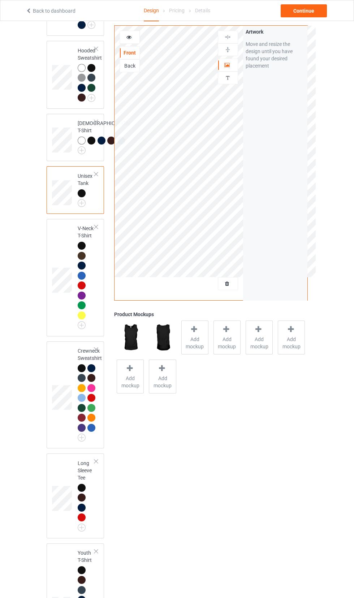
click at [0, 0] on img at bounding box center [0, 0] width 0 height 0
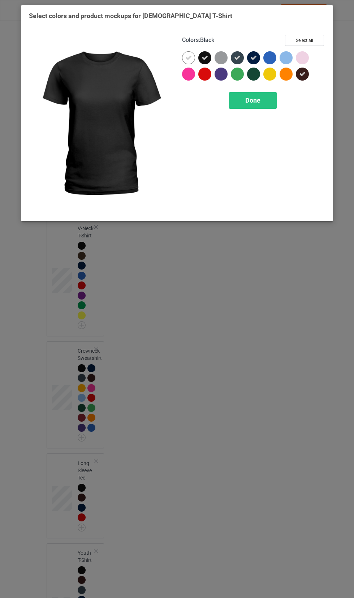
click at [191, 58] on icon at bounding box center [188, 58] width 7 height 7
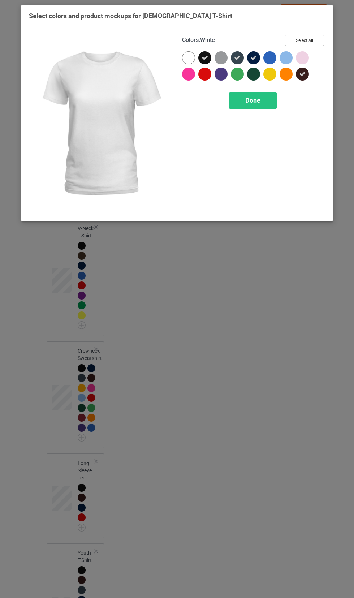
click at [306, 43] on button "Select all" at bounding box center [304, 40] width 39 height 11
click at [219, 55] on icon at bounding box center [221, 58] width 7 height 7
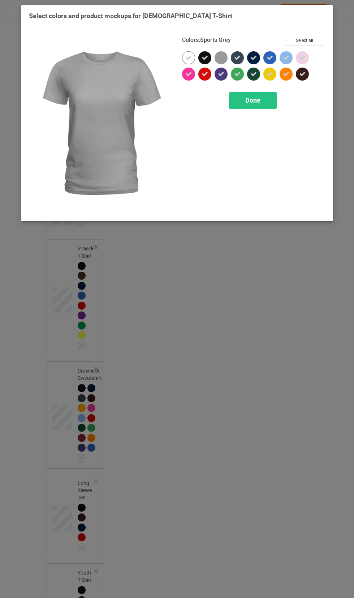
click at [187, 60] on icon at bounding box center [188, 58] width 7 height 7
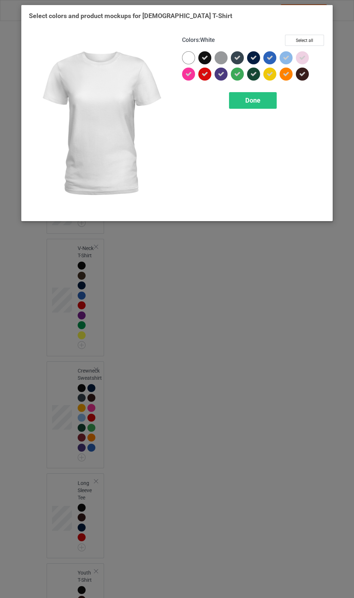
click at [287, 57] on icon at bounding box center [286, 58] width 7 height 7
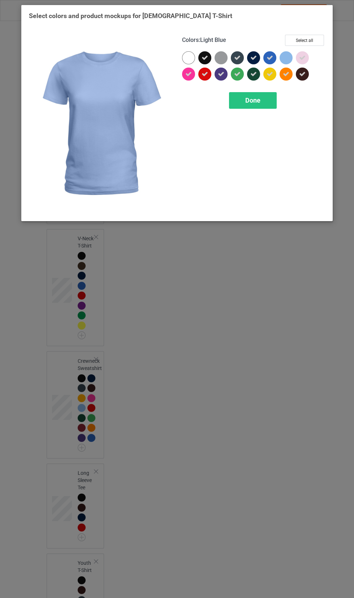
click at [302, 57] on icon at bounding box center [302, 58] width 7 height 7
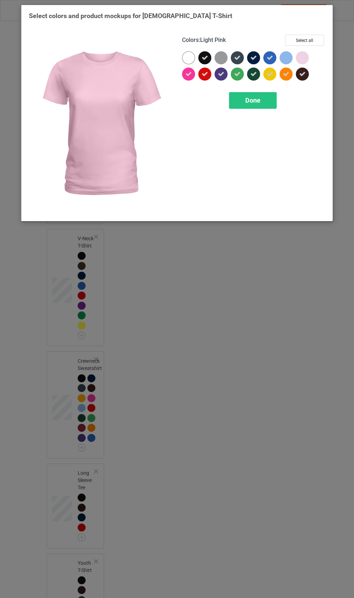
click at [260, 98] on span "Done" at bounding box center [252, 100] width 15 height 8
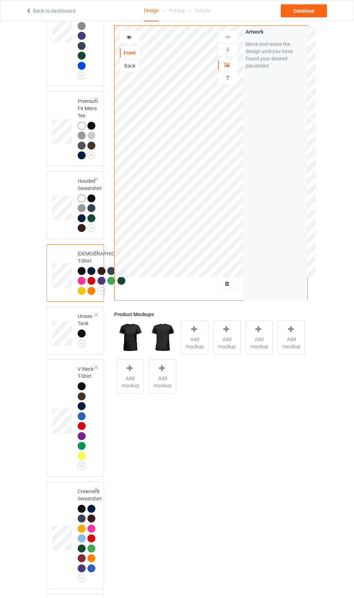
scroll to position [121, 0]
click at [0, 0] on img at bounding box center [0, 0] width 0 height 0
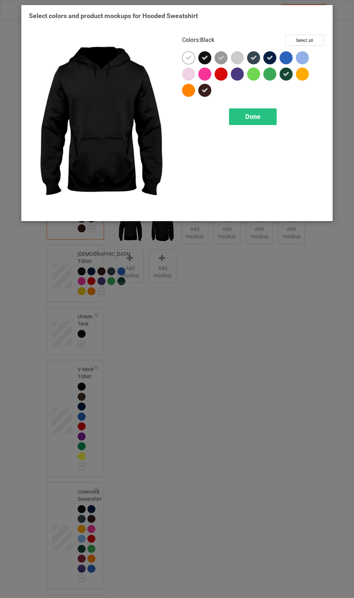
click at [188, 57] on icon at bounding box center [188, 58] width 7 height 7
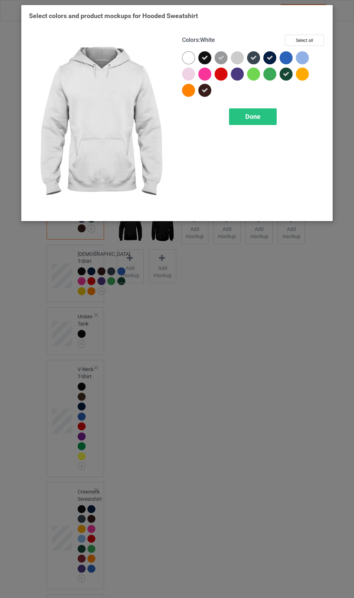
click at [224, 76] on div at bounding box center [221, 74] width 13 height 13
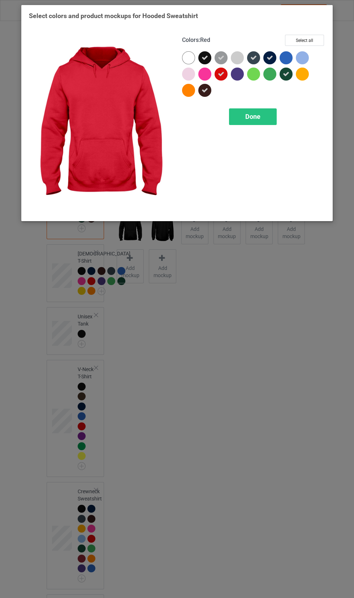
click at [204, 76] on div at bounding box center [204, 74] width 13 height 13
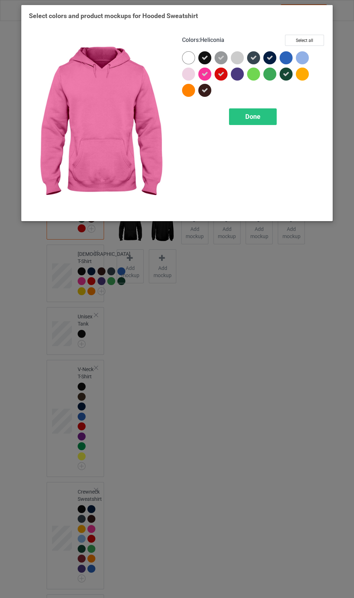
click at [186, 92] on div at bounding box center [188, 90] width 13 height 13
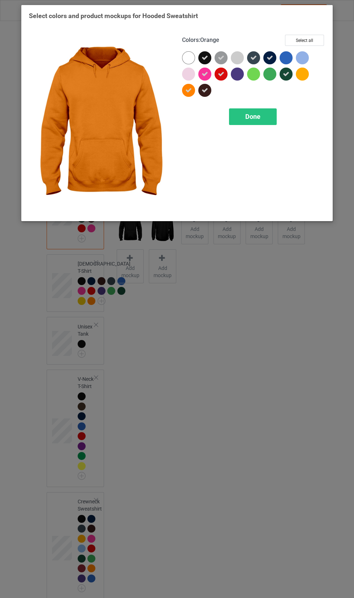
click at [241, 70] on div at bounding box center [237, 74] width 13 height 13
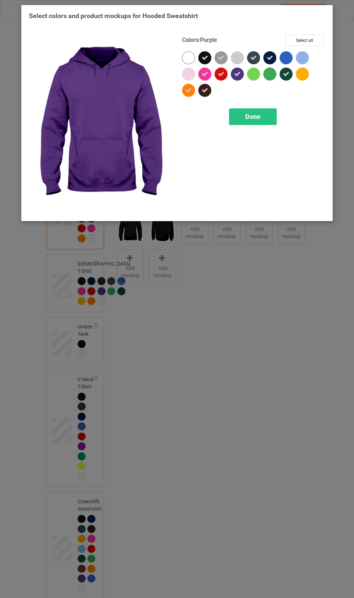
click at [281, 62] on div at bounding box center [288, 59] width 16 height 16
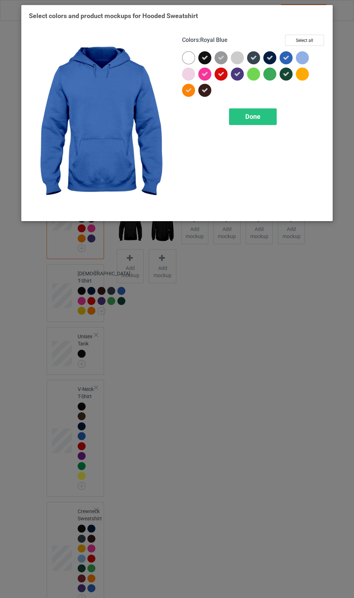
click at [304, 74] on div at bounding box center [302, 74] width 13 height 13
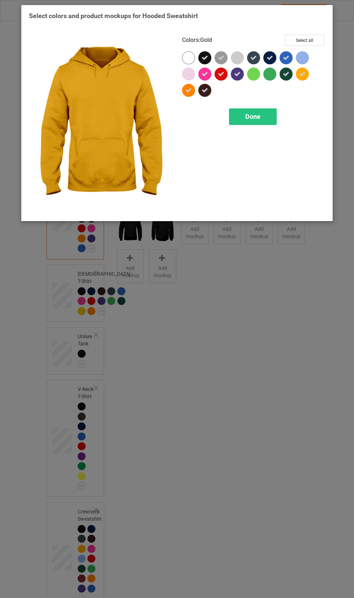
click at [262, 120] on div "Done" at bounding box center [253, 116] width 48 height 17
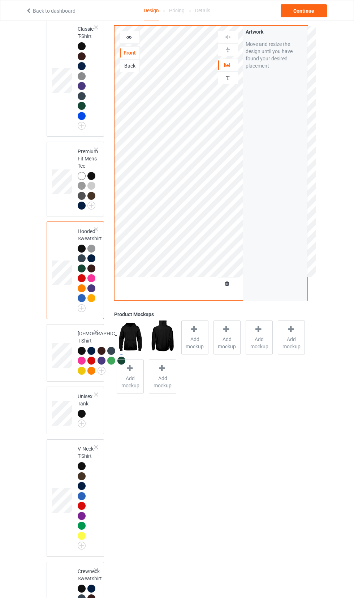
scroll to position [60, 0]
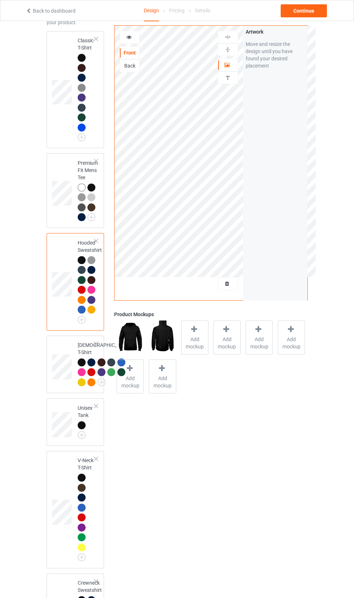
click at [0, 0] on img at bounding box center [0, 0] width 0 height 0
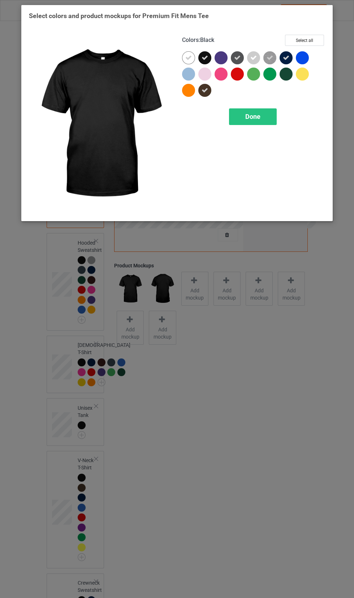
click at [189, 55] on icon at bounding box center [188, 58] width 7 height 7
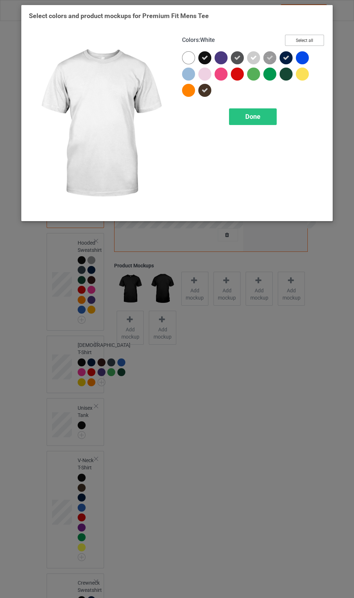
click at [301, 40] on button "Select all" at bounding box center [304, 40] width 39 height 11
click at [190, 59] on icon at bounding box center [188, 58] width 7 height 7
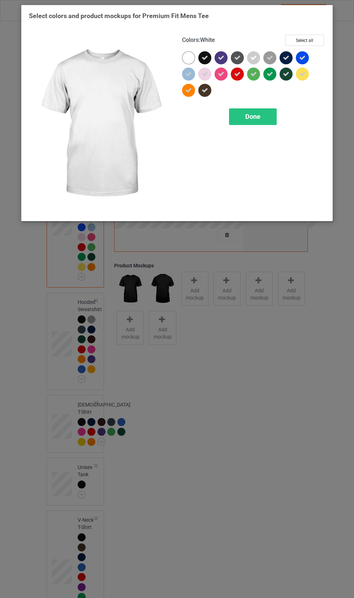
click at [204, 74] on icon at bounding box center [205, 74] width 7 height 7
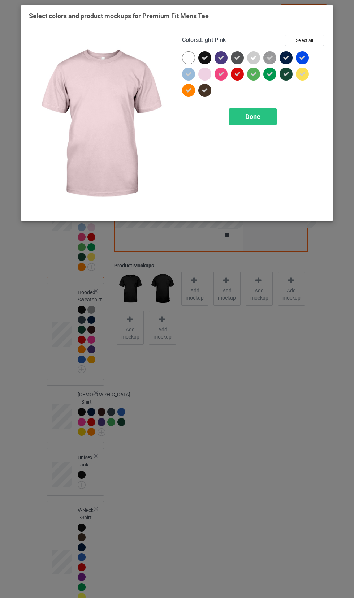
click at [191, 74] on icon at bounding box center [188, 74] width 7 height 7
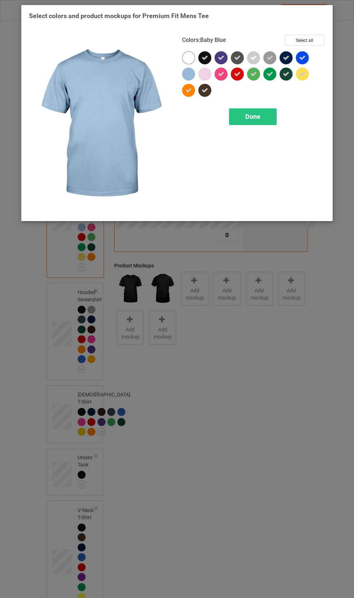
click at [254, 59] on icon at bounding box center [253, 58] width 7 height 7
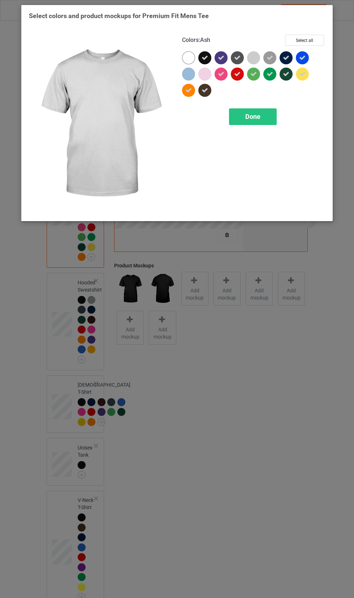
click at [271, 56] on icon at bounding box center [270, 58] width 7 height 7
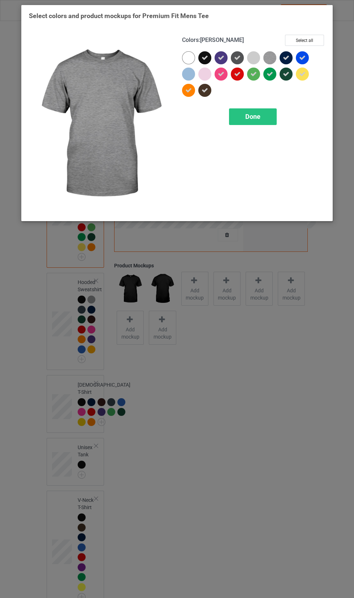
click at [253, 116] on span "Done" at bounding box center [252, 117] width 15 height 8
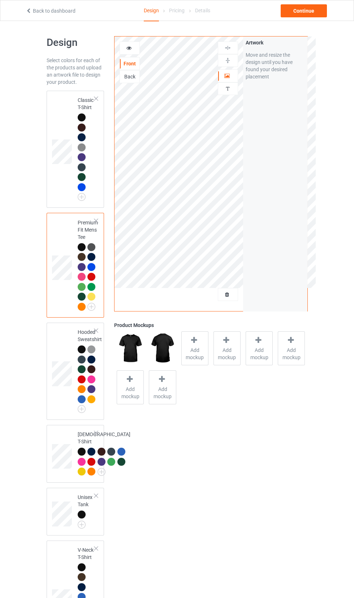
click at [192, 355] on span "Add mockup" at bounding box center [195, 353] width 26 height 14
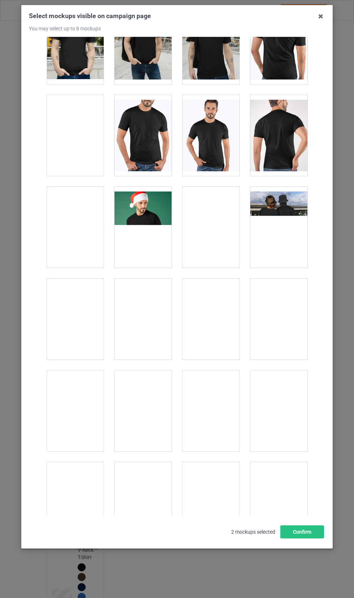
scroll to position [408, 0]
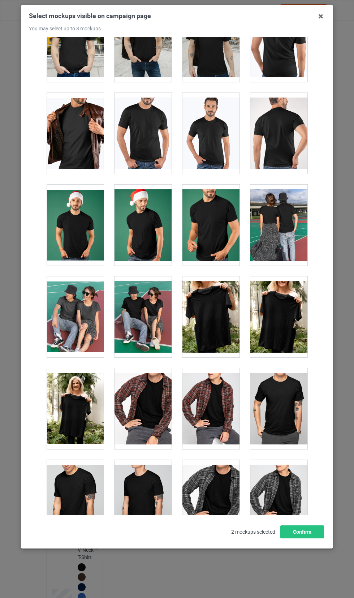
click at [213, 141] on div at bounding box center [210, 133] width 57 height 81
click at [311, 538] on button "Confirm" at bounding box center [302, 531] width 44 height 13
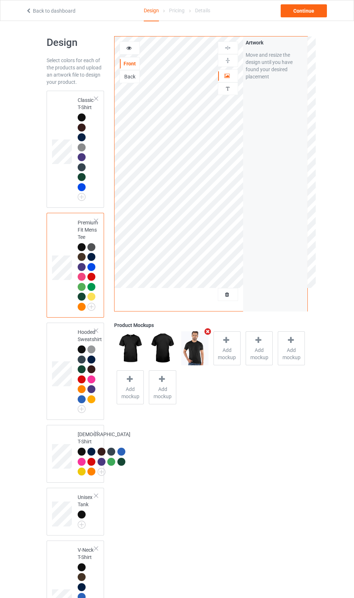
click at [199, 353] on img at bounding box center [194, 348] width 27 height 34
click at [234, 348] on span "Add mockup" at bounding box center [227, 353] width 26 height 14
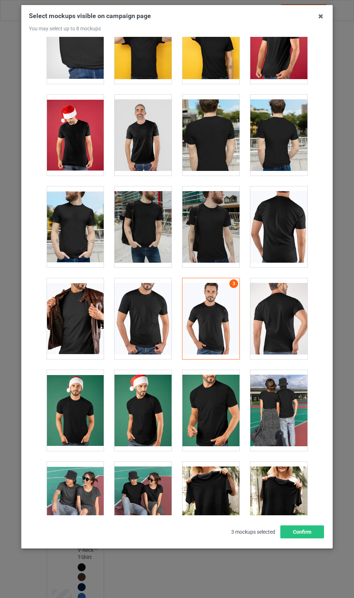
scroll to position [232, 0]
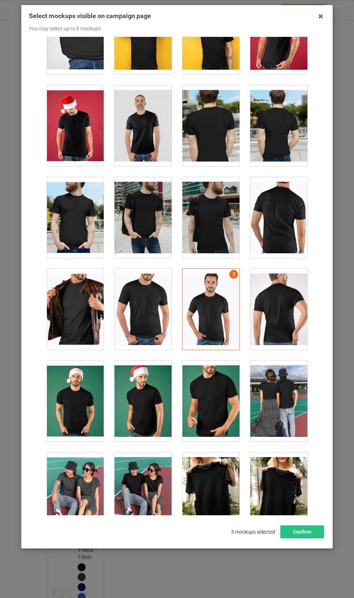
click at [81, 307] on div at bounding box center [75, 309] width 57 height 81
click at [309, 538] on button "Confirm" at bounding box center [302, 531] width 44 height 13
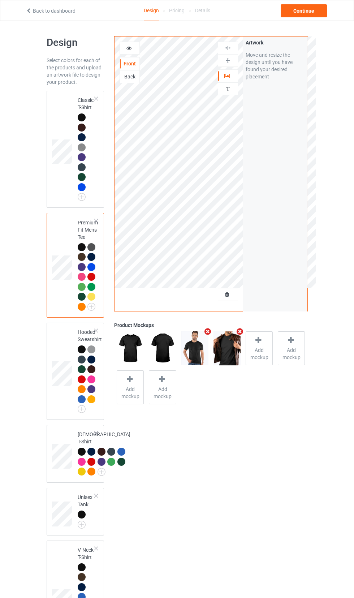
click at [263, 349] on span "Add mockup" at bounding box center [259, 353] width 26 height 14
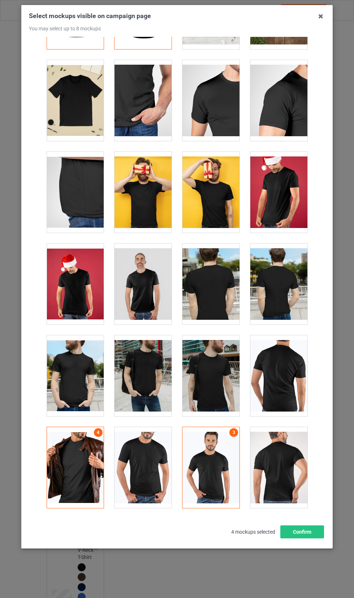
scroll to position [73, 0]
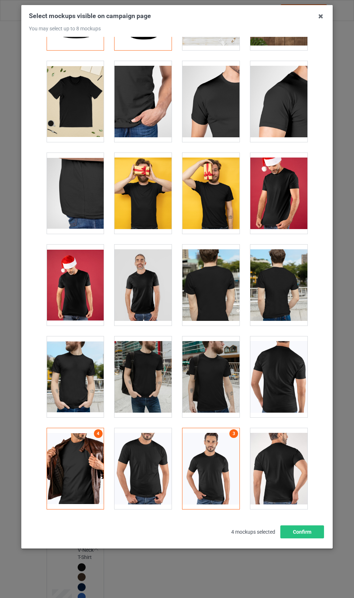
click at [139, 186] on div at bounding box center [143, 193] width 57 height 81
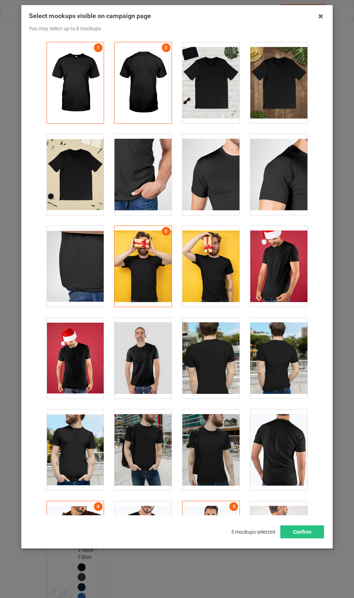
click at [273, 88] on div at bounding box center [278, 82] width 57 height 81
click at [310, 538] on button "Confirm" at bounding box center [302, 531] width 44 height 13
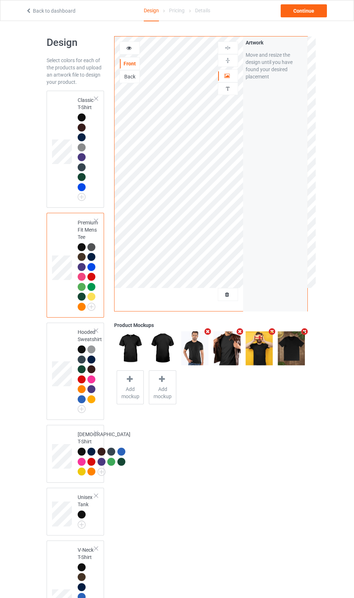
click at [78, 400] on div at bounding box center [82, 399] width 8 height 8
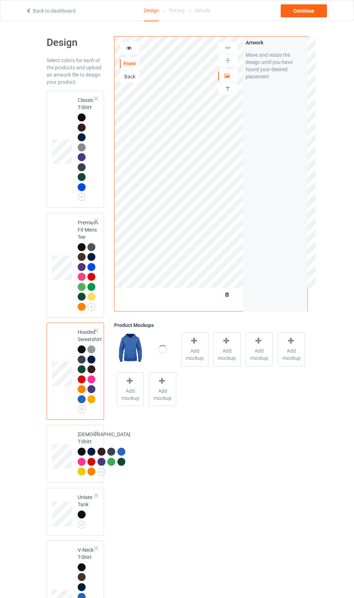
click at [203, 350] on span "Add mockup" at bounding box center [195, 354] width 26 height 14
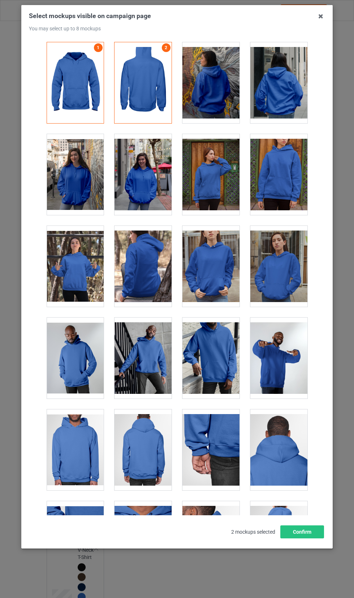
click at [135, 180] on div at bounding box center [143, 174] width 57 height 81
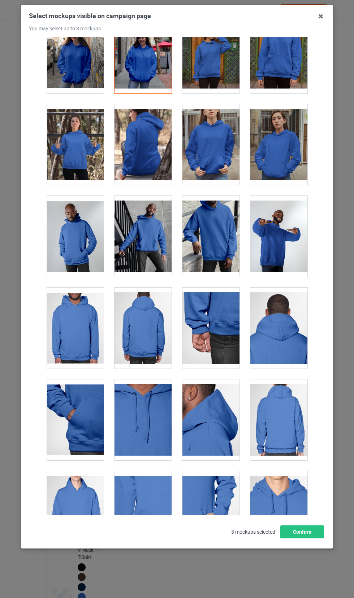
scroll to position [139, 0]
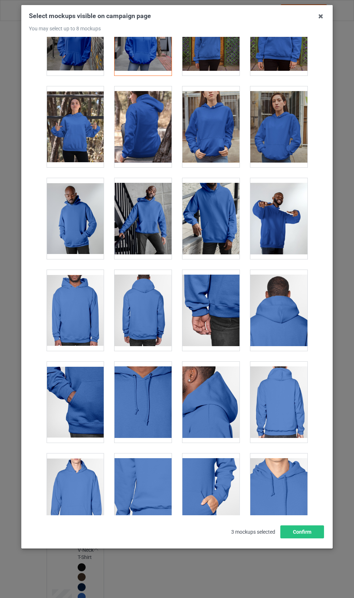
click at [69, 221] on div at bounding box center [75, 218] width 57 height 81
click at [285, 233] on div at bounding box center [278, 218] width 57 height 81
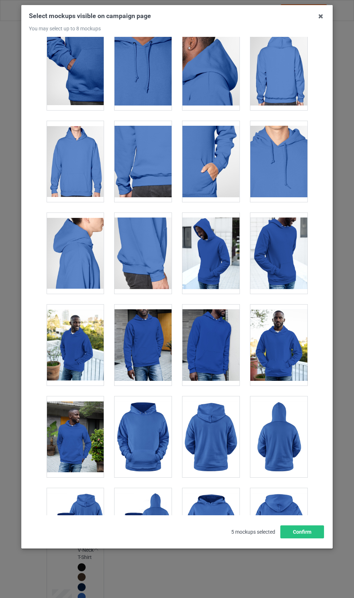
scroll to position [479, 0]
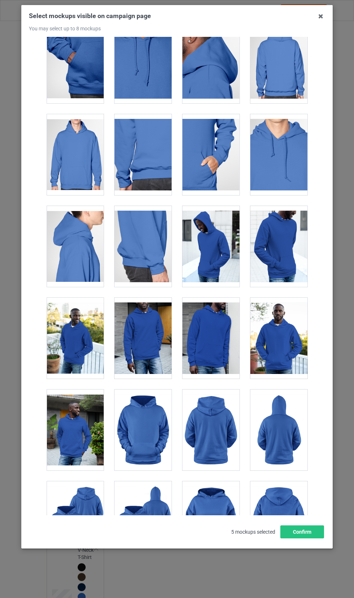
click at [60, 165] on div at bounding box center [75, 154] width 57 height 81
click at [305, 538] on button "Confirm" at bounding box center [302, 531] width 44 height 13
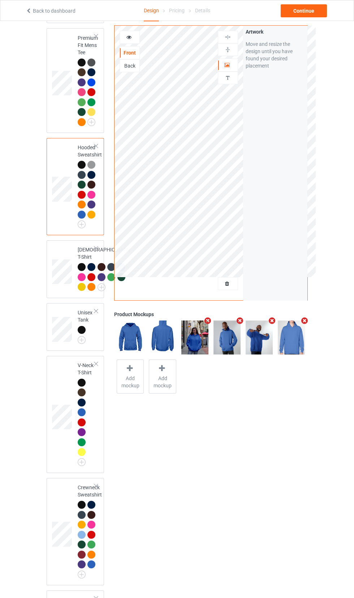
scroll to position [185, 0]
click at [0, 0] on img at bounding box center [0, 0] width 0 height 0
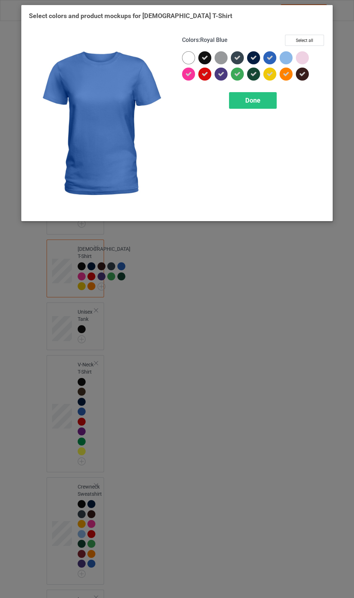
click at [266, 427] on div "Select colors and product mockups for [DEMOGRAPHIC_DATA] T-Shirt Colors : Royal…" at bounding box center [177, 299] width 354 height 598
click at [196, 283] on div "Select colors and product mockups for [DEMOGRAPHIC_DATA] T-Shirt Colors : Royal…" at bounding box center [177, 299] width 354 height 598
click at [253, 100] on span "Done" at bounding box center [252, 100] width 15 height 8
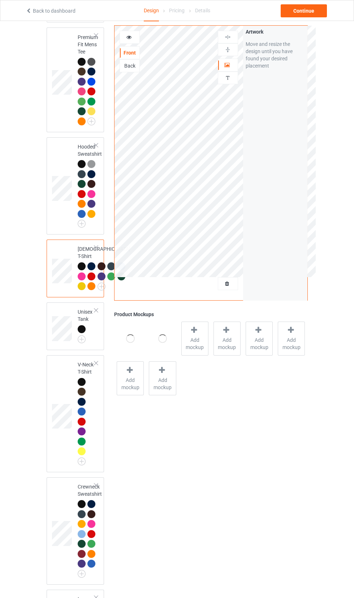
click at [188, 339] on span "Add mockup" at bounding box center [195, 343] width 26 height 14
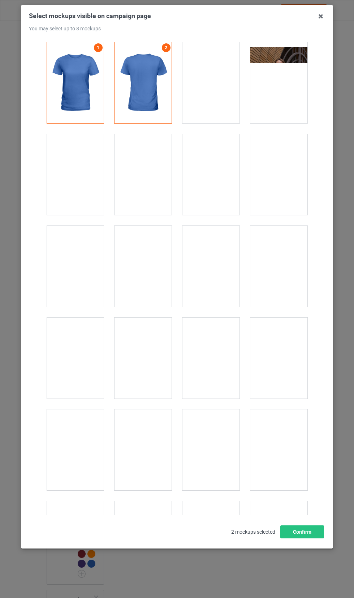
click at [206, 180] on div at bounding box center [210, 174] width 57 height 81
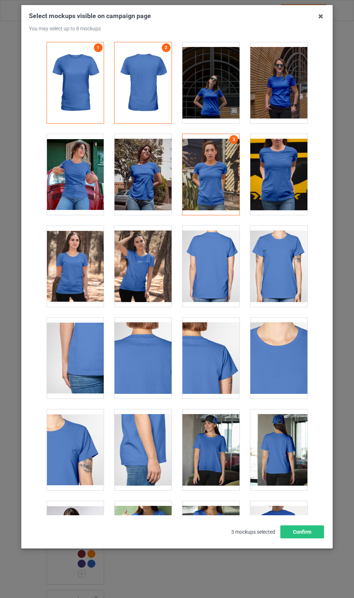
click at [212, 87] on div at bounding box center [210, 82] width 57 height 81
click at [123, 186] on div at bounding box center [143, 174] width 57 height 81
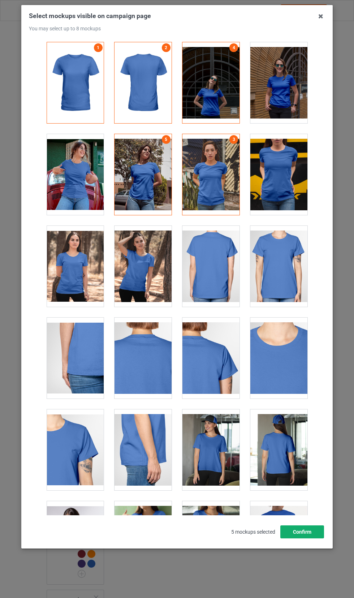
click at [311, 538] on button "Confirm" at bounding box center [302, 531] width 44 height 13
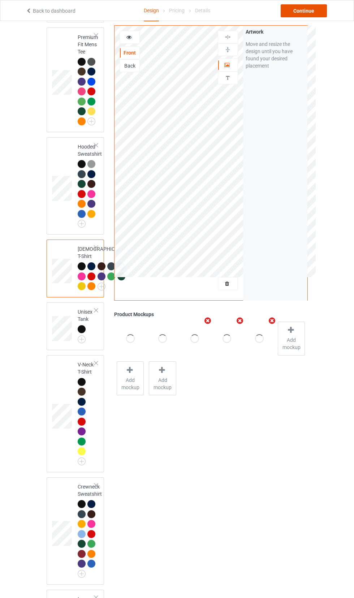
click at [303, 10] on div "Continue" at bounding box center [304, 10] width 46 height 13
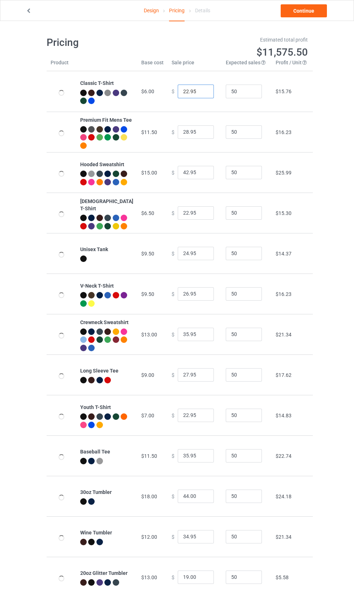
click at [192, 91] on input "22.95" at bounding box center [196, 92] width 36 height 14
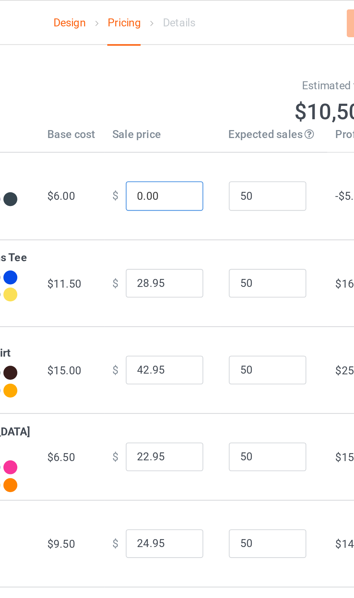
click at [178, 91] on input "0.00" at bounding box center [196, 92] width 36 height 14
click at [181, 92] on input "10.00" at bounding box center [196, 92] width 36 height 14
click at [189, 90] on input "17.00" at bounding box center [196, 92] width 36 height 14
click at [184, 92] on input "17.00" at bounding box center [196, 92] width 36 height 14
click at [182, 91] on input "17.00" at bounding box center [196, 92] width 36 height 14
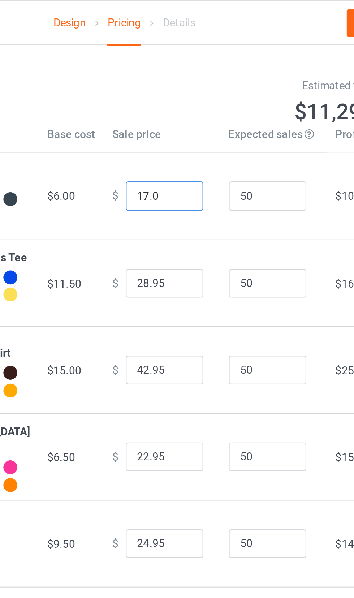
click at [181, 91] on input "17.0" at bounding box center [196, 92] width 36 height 14
type input "17.10"
click at [191, 138] on input "28.95" at bounding box center [196, 132] width 36 height 14
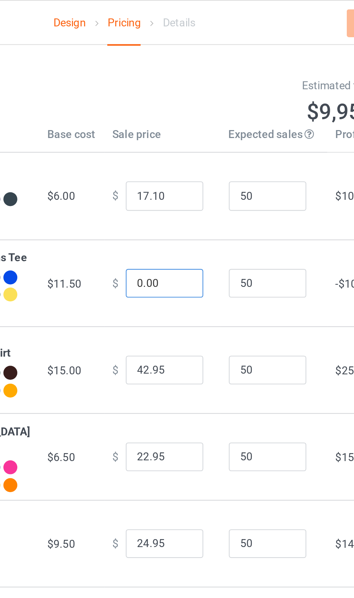
click at [178, 135] on input "0.00" at bounding box center [196, 132] width 36 height 14
click at [182, 137] on input "10.00" at bounding box center [196, 132] width 36 height 14
click at [178, 135] on input "10.00" at bounding box center [196, 132] width 36 height 14
click at [178, 137] on input "10.00" at bounding box center [196, 132] width 36 height 14
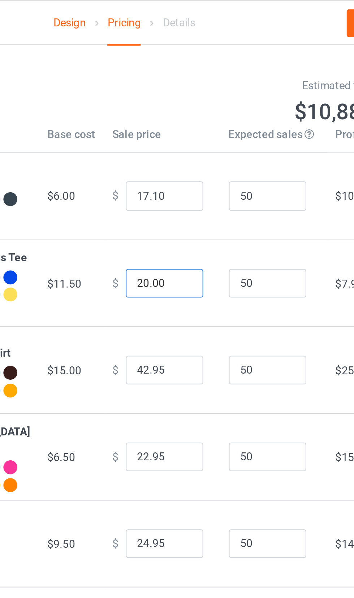
click at [178, 137] on input "20.00" at bounding box center [196, 132] width 36 height 14
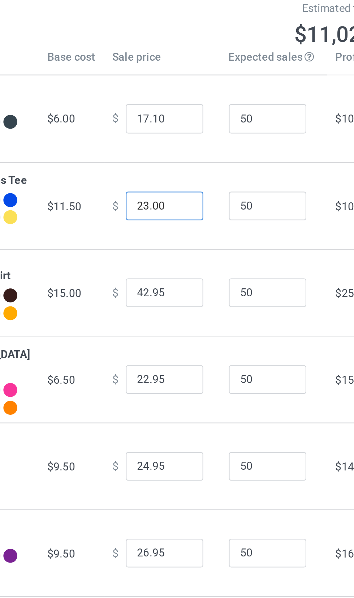
type input "23.00"
click at [178, 180] on input "42.95" at bounding box center [196, 173] width 36 height 14
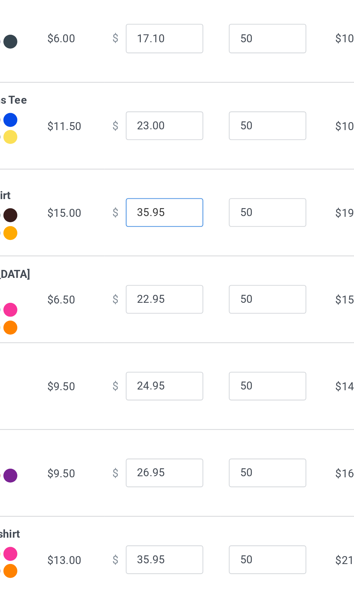
type input "35.95"
click at [178, 219] on input "22.95" at bounding box center [196, 213] width 36 height 14
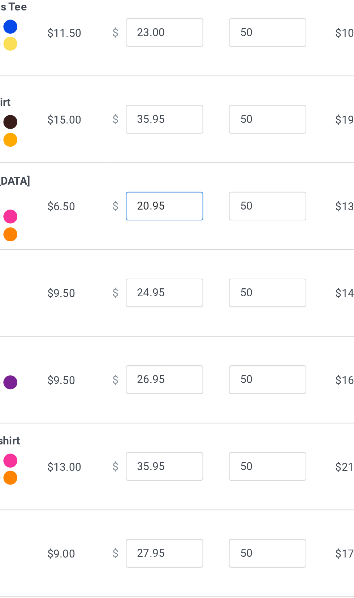
type input "20.95"
click at [178, 260] on input "24.95" at bounding box center [196, 254] width 36 height 14
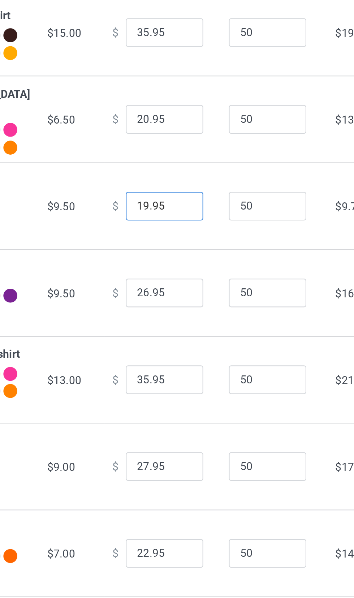
type input "19.95"
click at [178, 301] on input "26.95" at bounding box center [196, 294] width 36 height 14
click at [182, 300] on input "26.95" at bounding box center [196, 294] width 36 height 14
click at [189, 300] on input "18.95" at bounding box center [196, 294] width 36 height 14
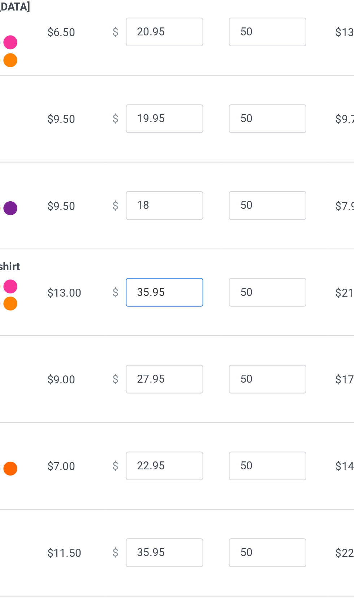
click at [191, 341] on input "35.95" at bounding box center [196, 335] width 36 height 14
type input "18.00"
click at [180, 341] on input "35.95" at bounding box center [196, 335] width 36 height 14
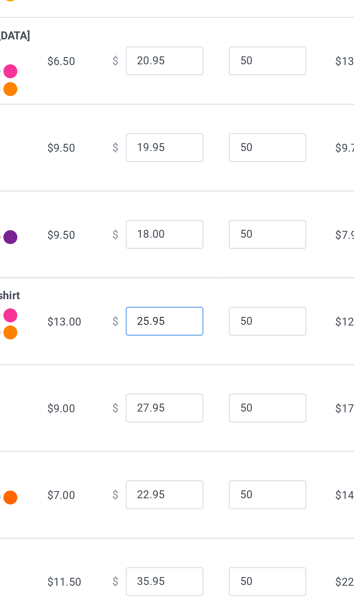
click at [190, 341] on input "25.95" at bounding box center [196, 335] width 36 height 14
click at [173, 329] on td "$ 25" at bounding box center [195, 334] width 54 height 40
type input "25.00"
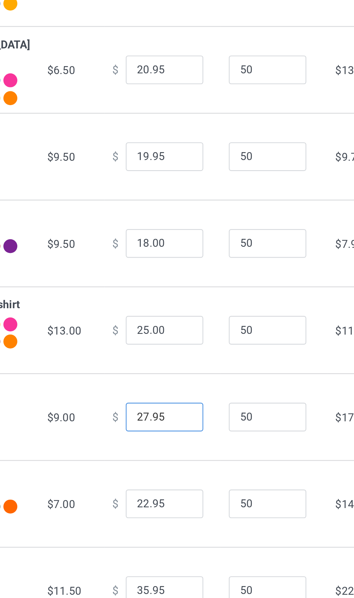
click at [178, 382] on input "27.95" at bounding box center [196, 375] width 36 height 14
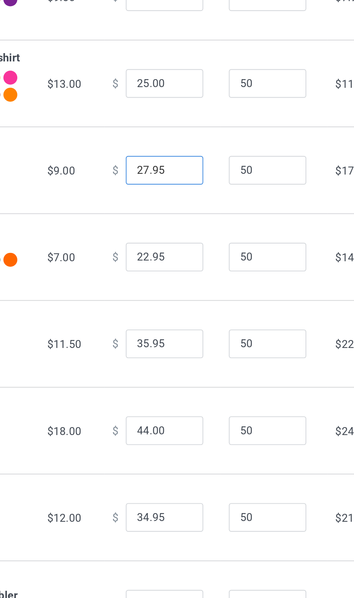
click at [178, 382] on input "27.95" at bounding box center [196, 375] width 36 height 14
type input "20.95"
click at [180, 422] on input "22.95" at bounding box center [196, 416] width 36 height 14
click at [191, 422] on input "19.95" at bounding box center [196, 416] width 36 height 14
click at [189, 382] on input "20.95" at bounding box center [196, 375] width 36 height 14
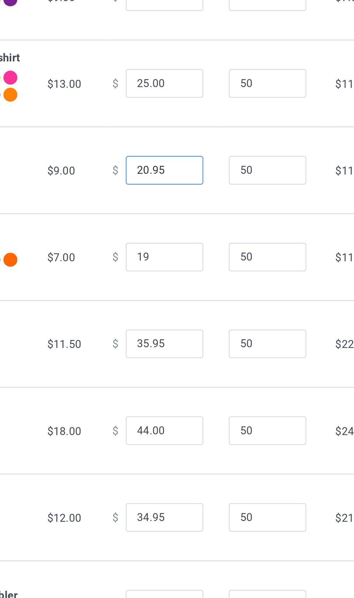
type input "19.00"
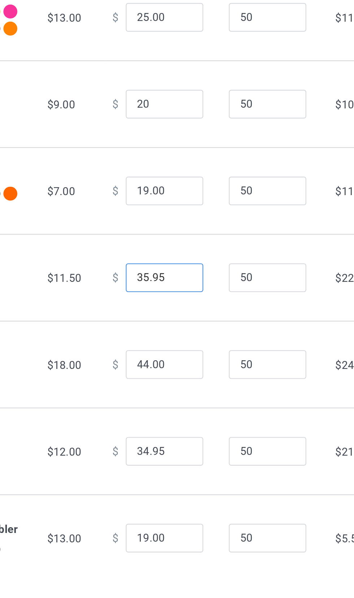
click at [189, 463] on input "35.95" at bounding box center [196, 456] width 36 height 14
type input "20.00"
click at [178, 463] on input "35.95" at bounding box center [196, 456] width 36 height 14
click at [182, 463] on input "35.95" at bounding box center [196, 456] width 36 height 14
click at [180, 463] on input "35.95" at bounding box center [196, 456] width 36 height 14
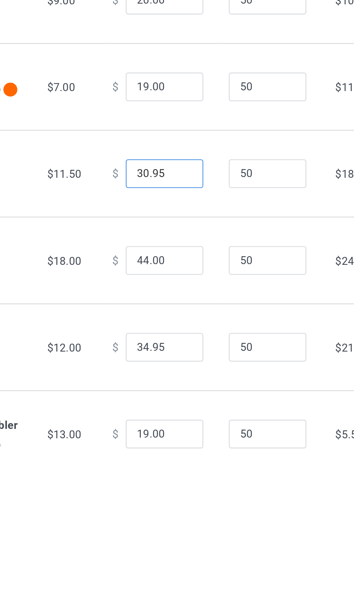
type input "30.95"
click at [178, 503] on input "44.00" at bounding box center [196, 497] width 36 height 14
click at [179, 503] on input "44.00" at bounding box center [196, 497] width 36 height 14
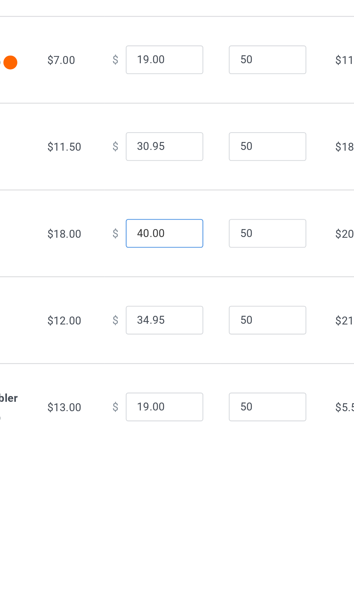
type input "40.00"
click at [178, 544] on input "34.95" at bounding box center [196, 537] width 36 height 14
click at [187, 544] on input "31.95" at bounding box center [196, 537] width 36 height 14
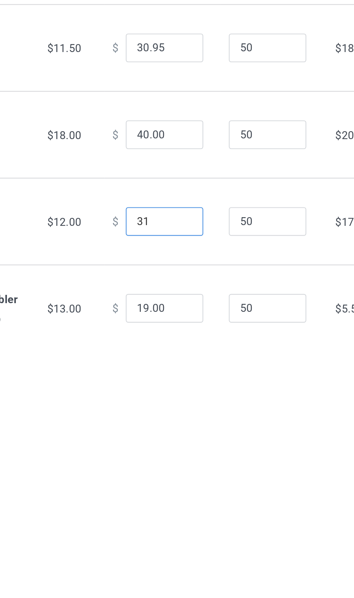
scroll to position [24, 0]
click at [191, 563] on input "19.00" at bounding box center [196, 557] width 36 height 14
type input "31.00"
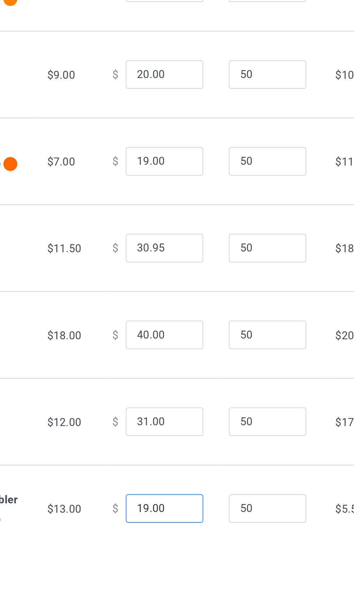
click at [178, 561] on input "19.00" at bounding box center [196, 557] width 36 height 14
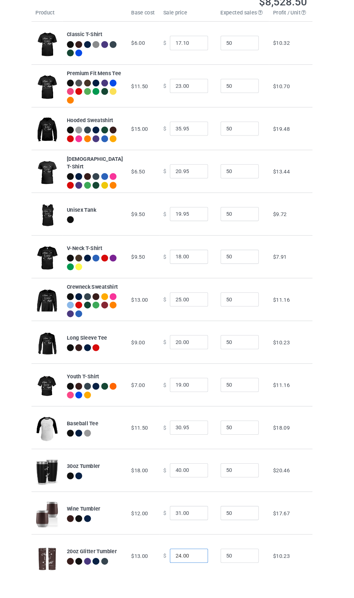
type input "24.00"
click at [181, 230] on input "19.95" at bounding box center [196, 233] width 36 height 14
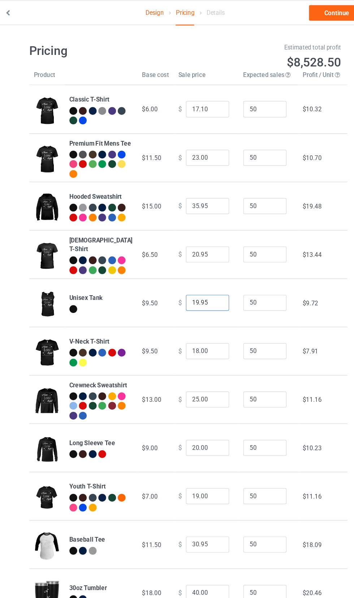
scroll to position [0, 0]
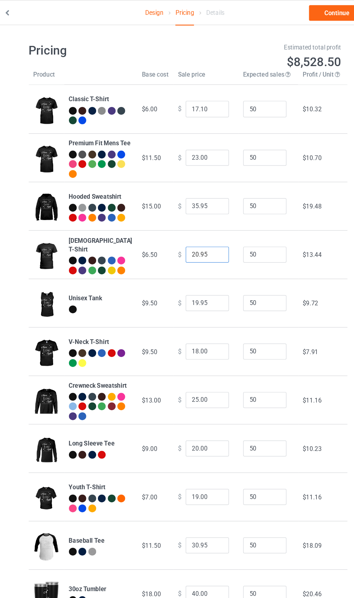
click at [178, 218] on input "20.95" at bounding box center [196, 213] width 36 height 14
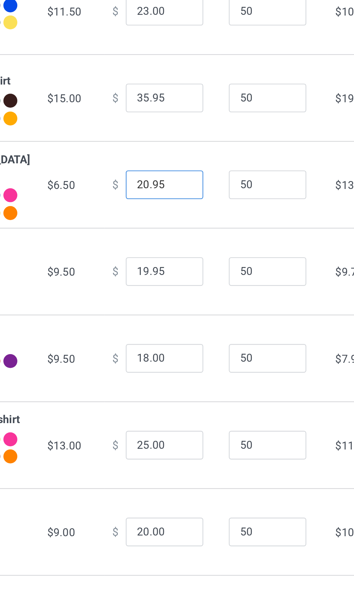
click at [182, 220] on input "20.95" at bounding box center [196, 213] width 36 height 14
click at [181, 218] on input "95" at bounding box center [196, 213] width 36 height 14
click at [178, 218] on input "0.00" at bounding box center [196, 213] width 36 height 14
click at [180, 218] on input "10.00" at bounding box center [196, 213] width 36 height 14
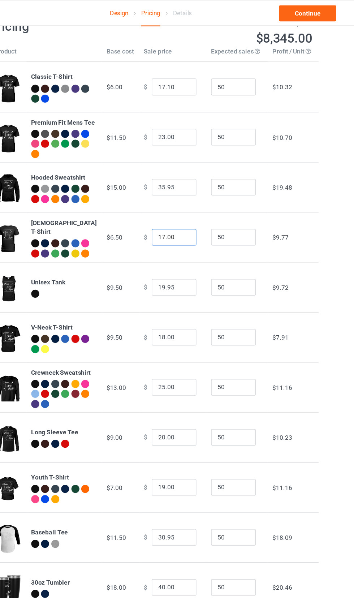
scroll to position [23, 0]
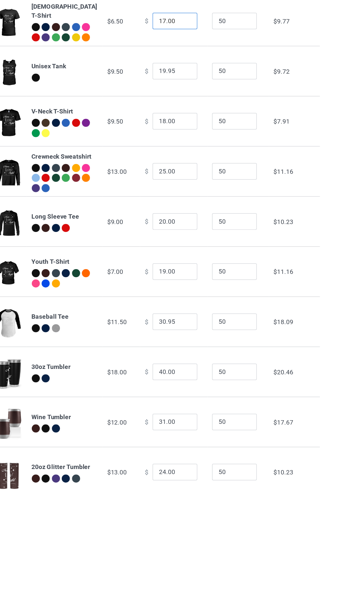
type input "17.00"
click at [179, 401] on input "19.00" at bounding box center [196, 395] width 36 height 14
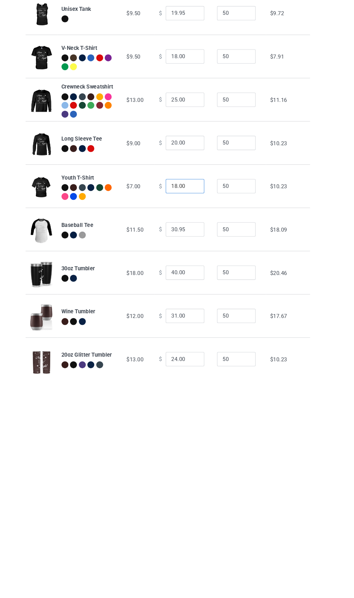
scroll to position [28, 0]
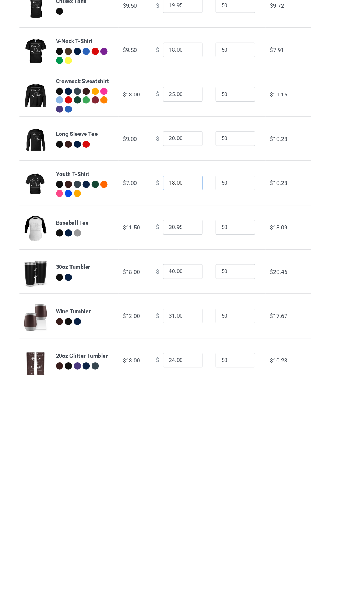
type input "18.00"
click at [178, 563] on input "24.00" at bounding box center [196, 557] width 36 height 14
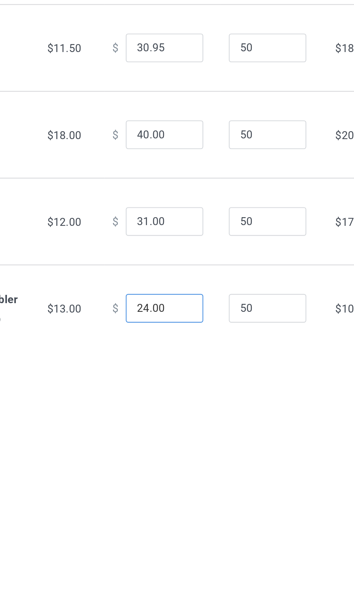
click at [181, 563] on input "24.00" at bounding box center [196, 557] width 36 height 14
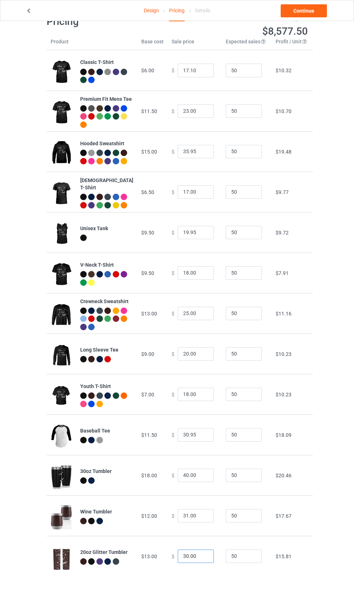
scroll to position [0, 0]
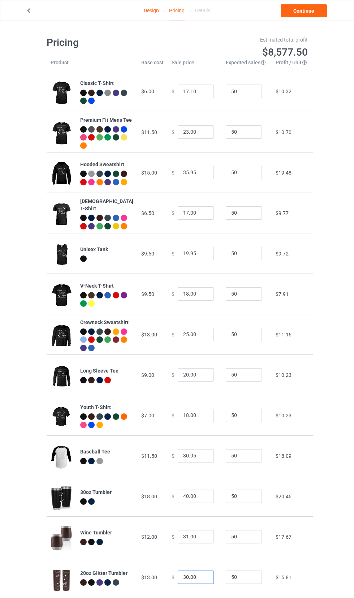
type input "30.00"
click at [328, 89] on div "Design Pricing Details Continue Pricing Estimated total profit $8,577.50 Produc…" at bounding box center [177, 316] width 354 height 591
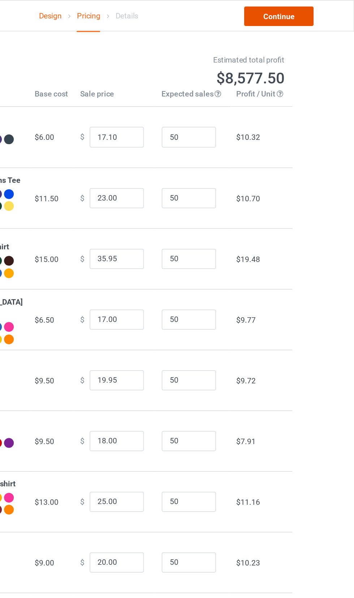
click at [308, 11] on link "Continue" at bounding box center [304, 10] width 46 height 13
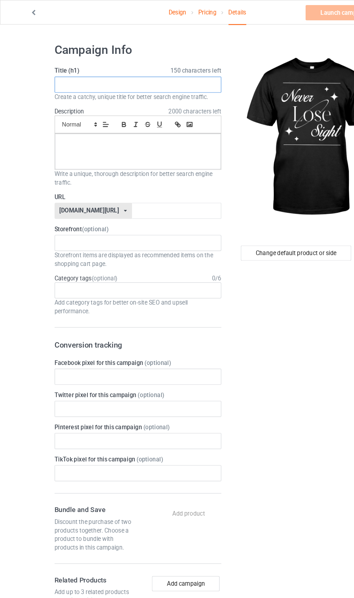
click at [61, 75] on input "text" at bounding box center [118, 72] width 142 height 14
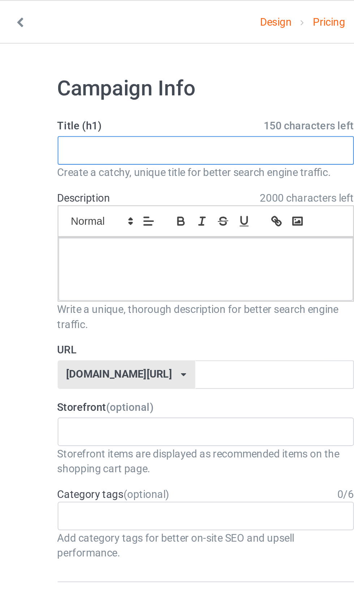
paste input "Never Lose Sight – Motivational Cosmic Design"
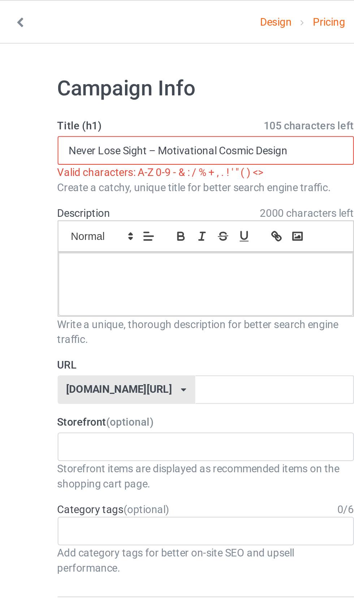
click at [94, 69] on input "Never Lose Sight – Motivational Cosmic Design" at bounding box center [118, 72] width 142 height 14
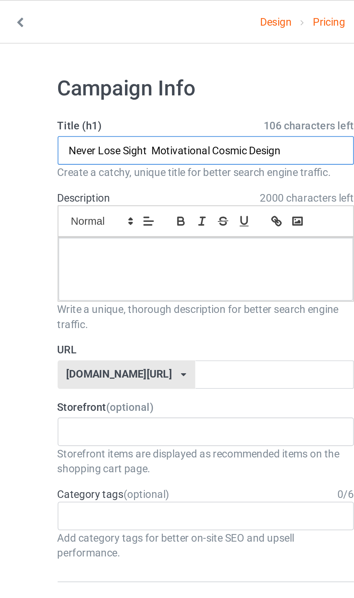
type input "Never Lose Sight Motivational Cosmic Design"
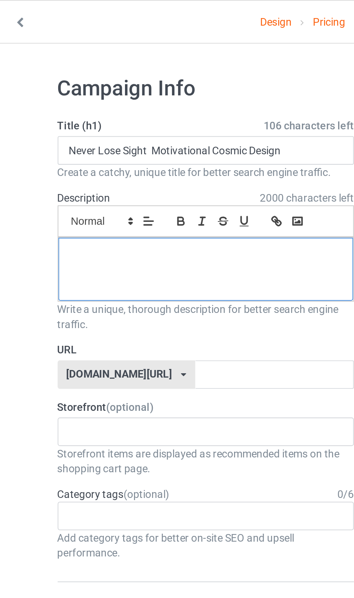
click at [73, 125] on p at bounding box center [118, 122] width 130 height 7
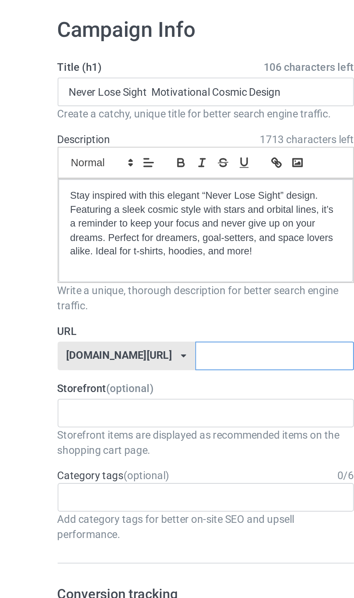
click at [113, 202] on input "text" at bounding box center [151, 199] width 76 height 14
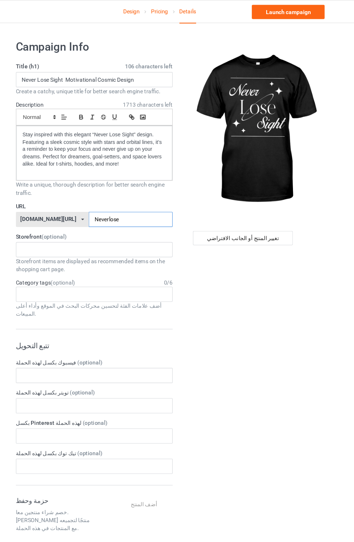
scroll to position [5, 0]
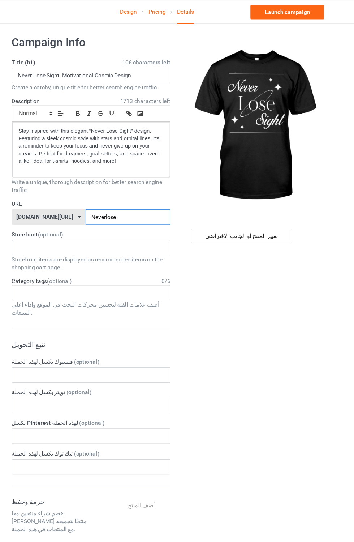
click at [133, 196] on input "Neverlose" at bounding box center [151, 195] width 76 height 14
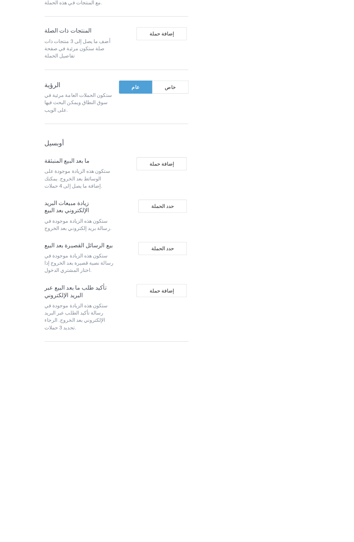
scroll to position [235, 0]
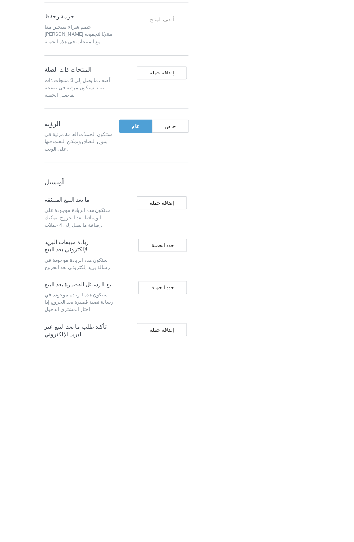
type input "NeverloseSight"
click at [177, 481] on div "حدد الحملة" at bounding box center [163, 487] width 48 height 13
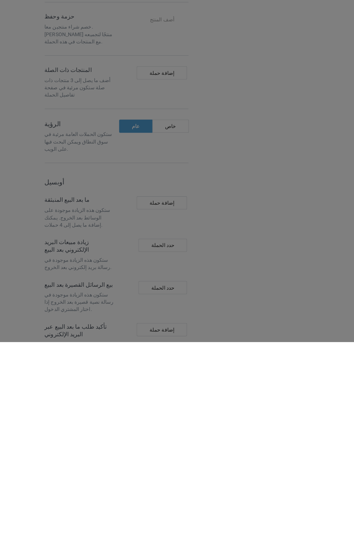
scroll to position [235, 0]
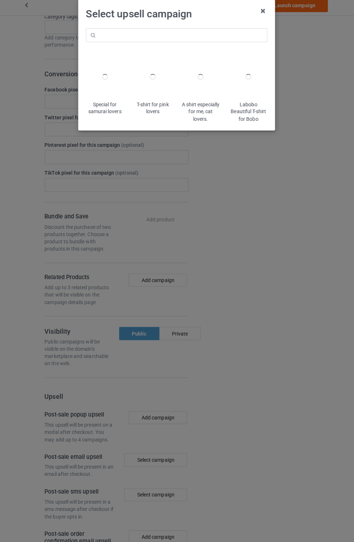
click at [145, 100] on div at bounding box center [153, 81] width 37 height 47
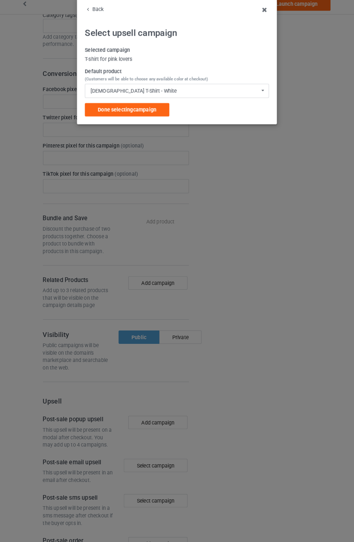
click at [105, 116] on span "Done selecting campaign" at bounding box center [128, 114] width 57 height 6
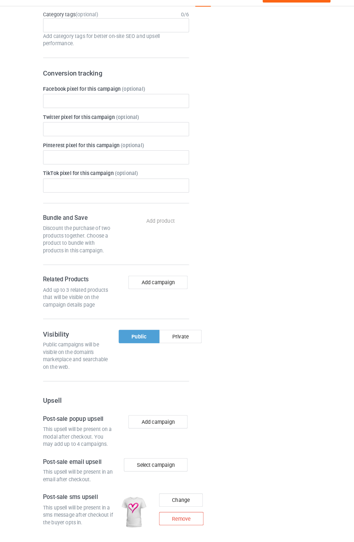
scroll to position [228, 0]
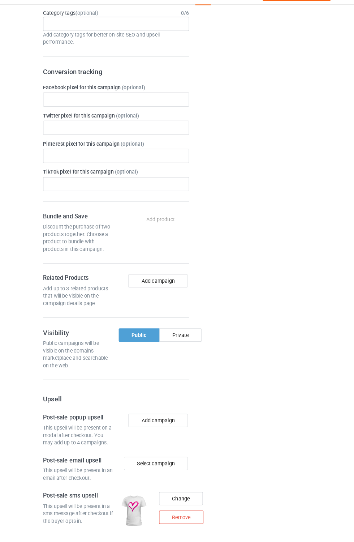
click at [176, 554] on button "Add campaign" at bounding box center [159, 548] width 58 height 13
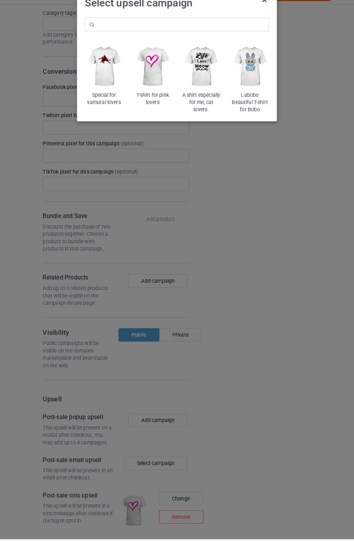
click at [201, 92] on img at bounding box center [200, 81] width 37 height 47
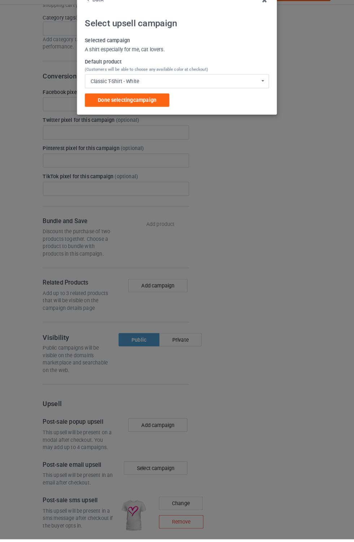
scroll to position [228, 0]
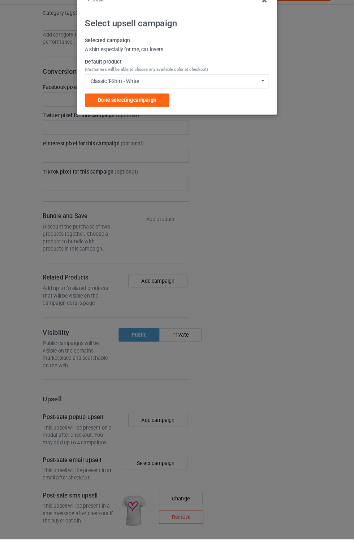
click at [105, 109] on div "Done selecting campaign" at bounding box center [128, 113] width 82 height 13
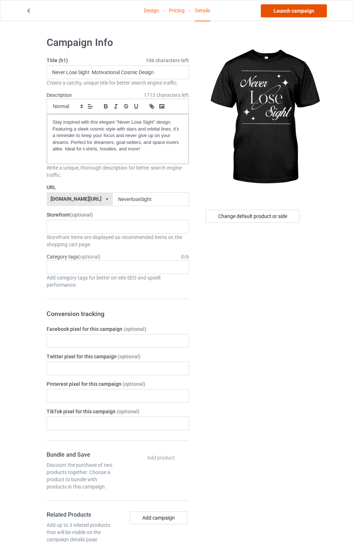
click at [292, 10] on link "Launch campaign" at bounding box center [294, 10] width 66 height 13
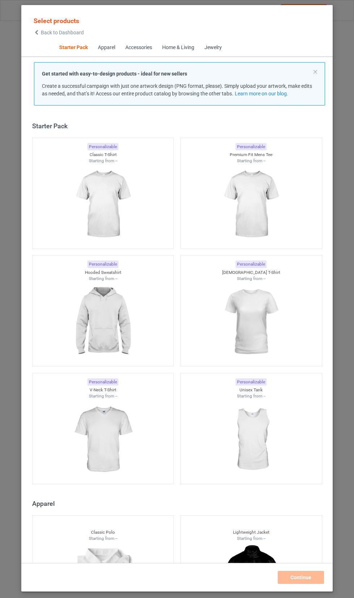
scroll to position [9, 0]
